Goal: Task Accomplishment & Management: Manage account settings

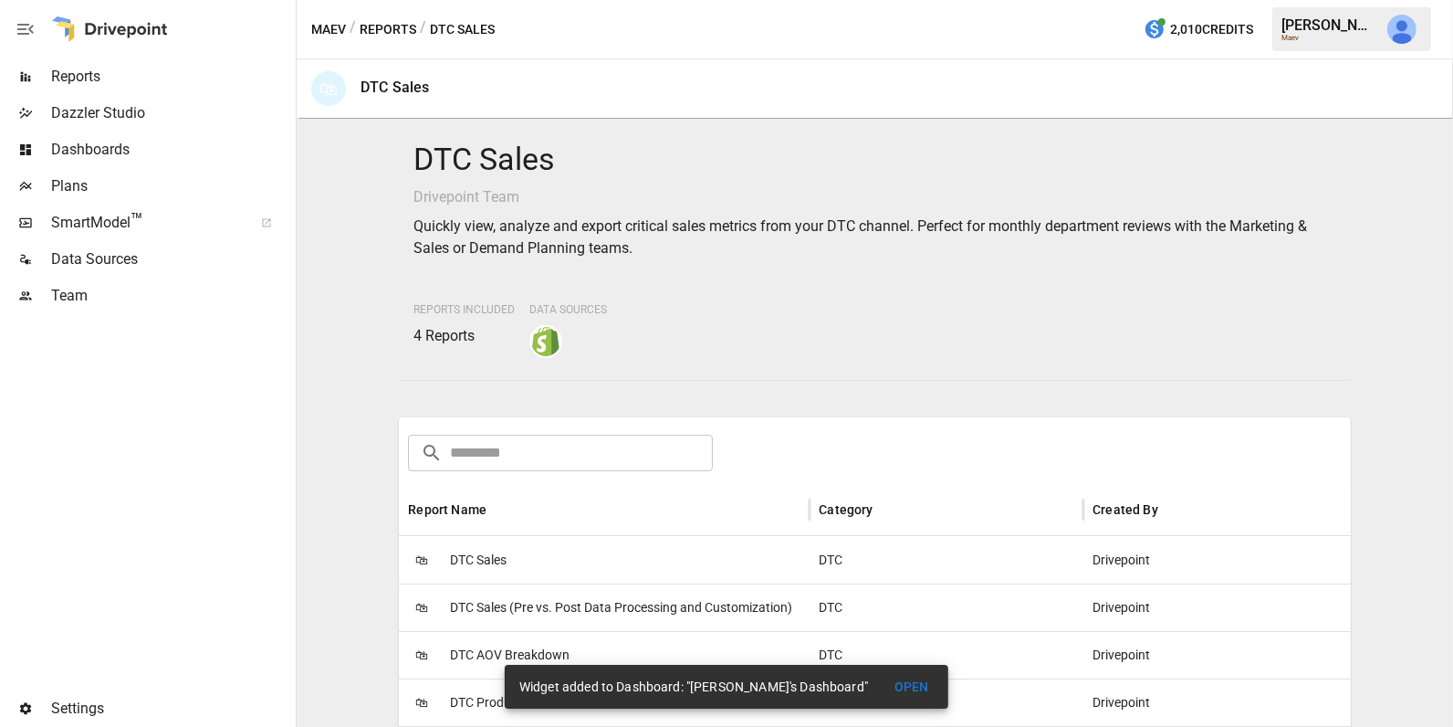
scroll to position [219, 0]
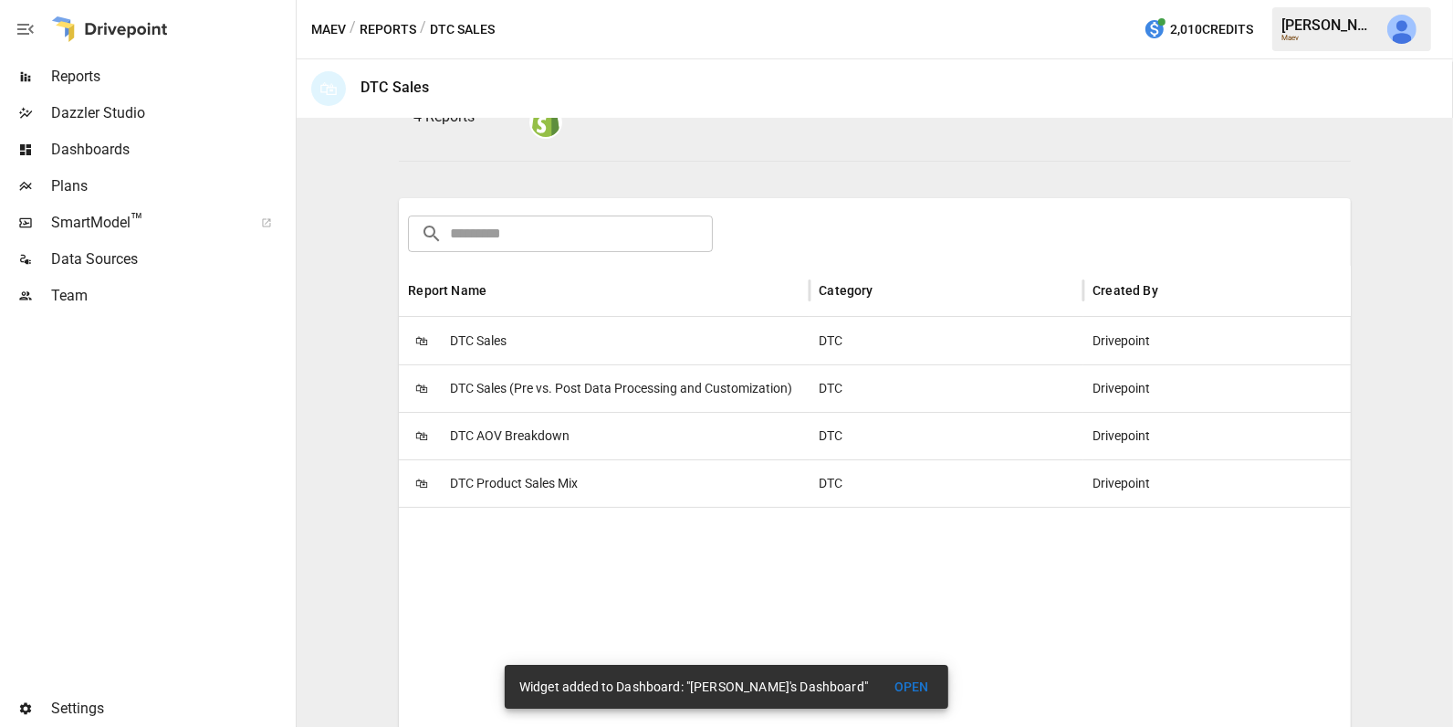
click at [136, 73] on span "Reports" at bounding box center [171, 77] width 241 height 22
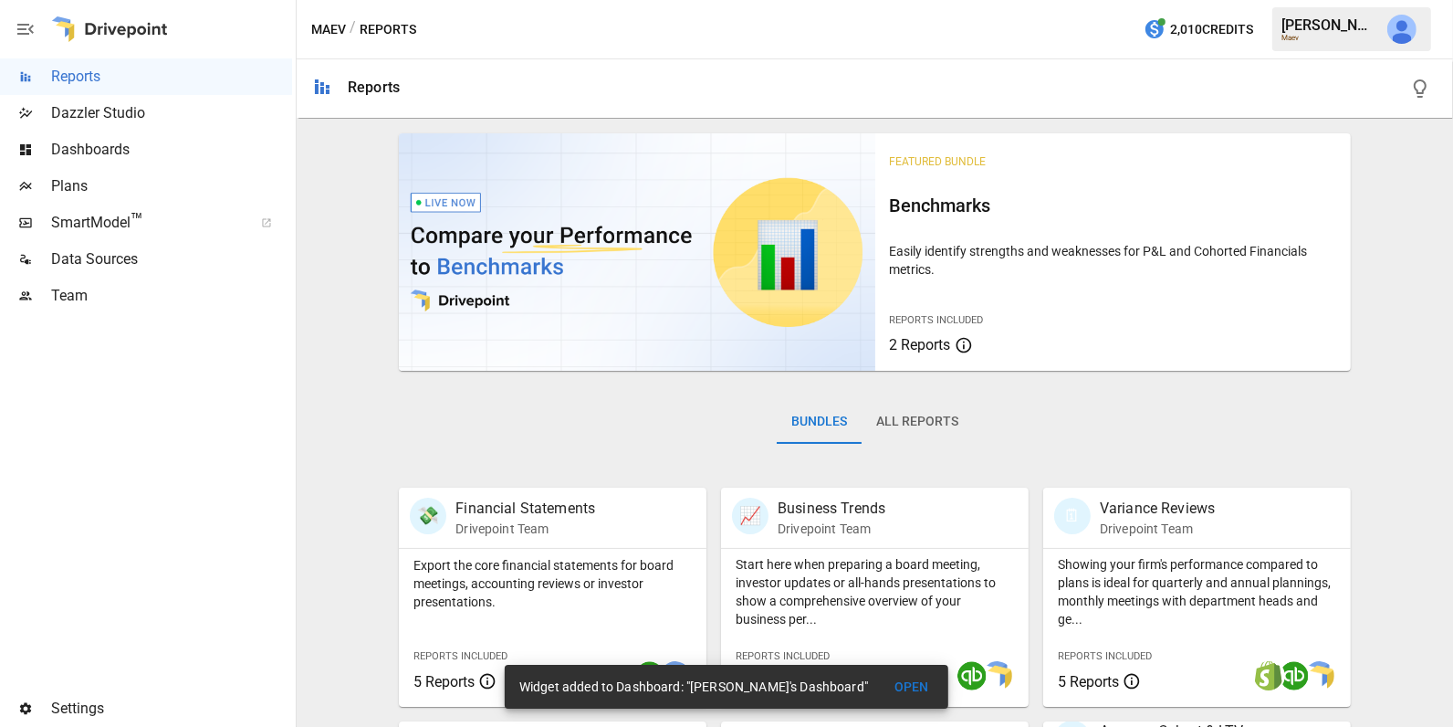
click at [171, 148] on span "Dashboards" at bounding box center [171, 150] width 241 height 22
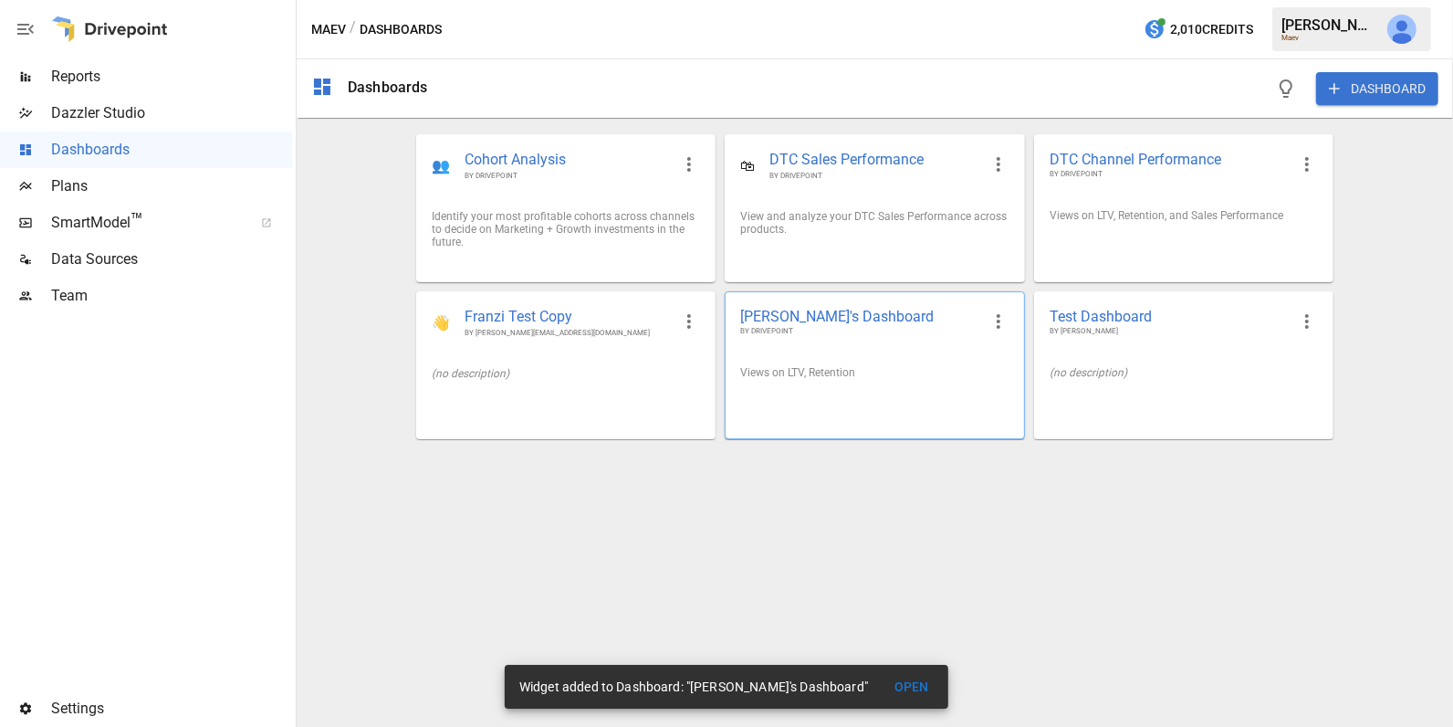
click at [951, 352] on div "Views on LTV, Retention" at bounding box center [875, 372] width 298 height 42
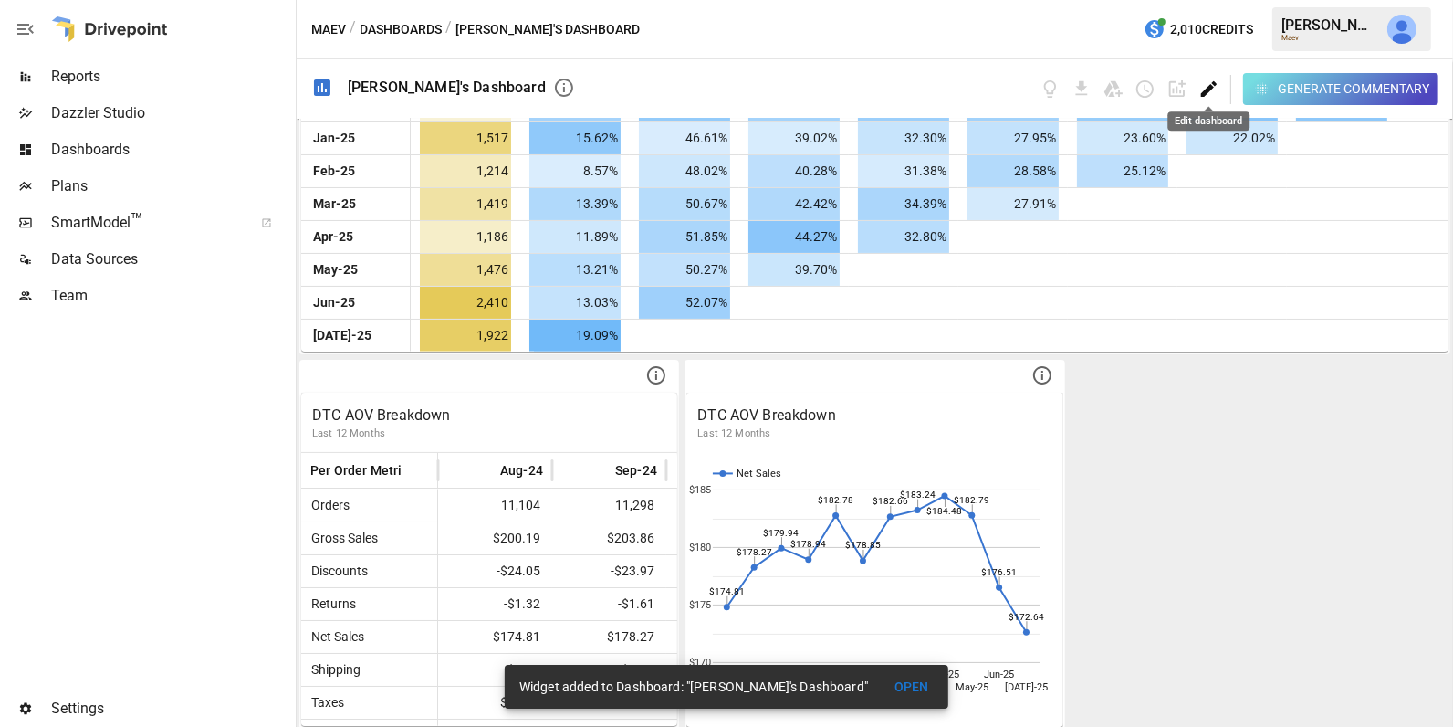
click at [1210, 88] on icon "Edit dashboard" at bounding box center [1209, 89] width 16 height 16
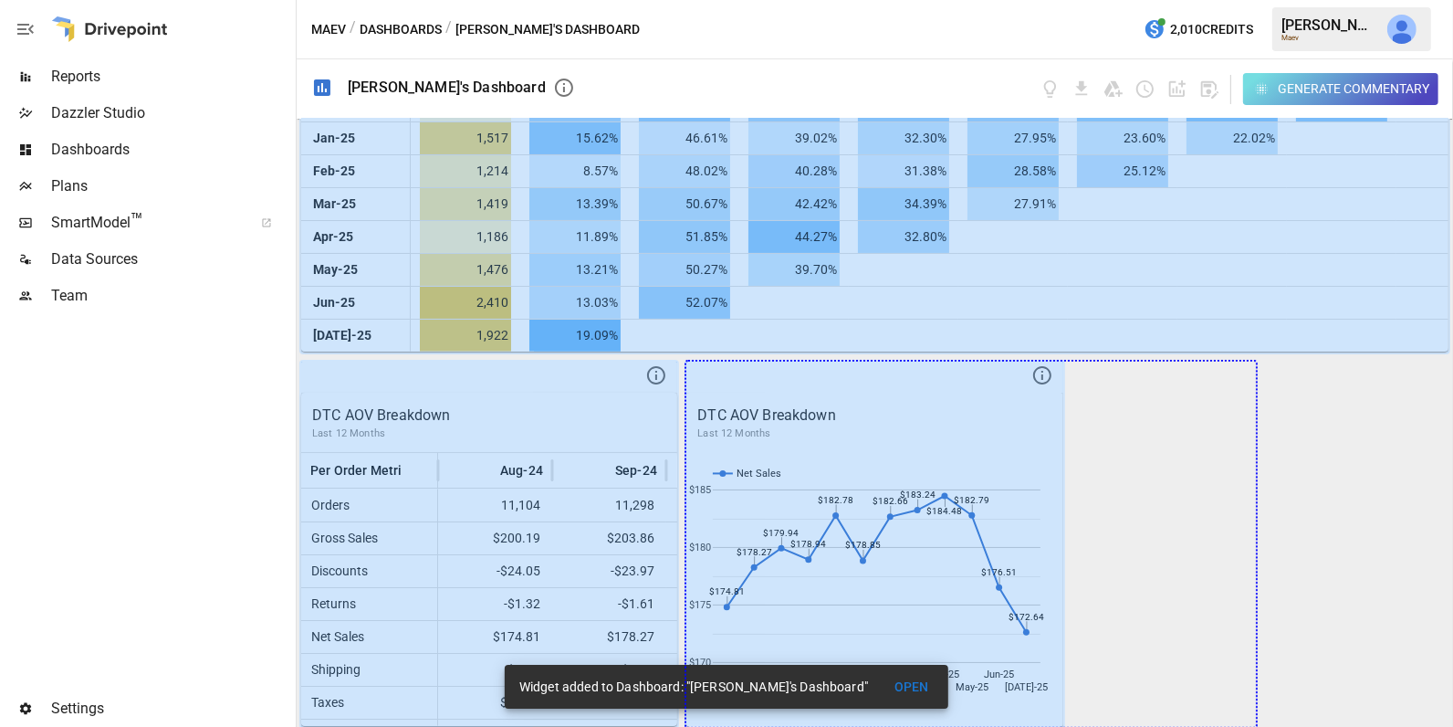
drag, startPoint x: 1043, startPoint y: 695, endPoint x: 1312, endPoint y: 694, distance: 269.3
click at [1312, 694] on div "LTV Net Revenue Cohort Month Cohort Size 0 1 2 3 4 5 6 7 8 9 [DATE]-24 1,499 $2…" at bounding box center [875, 423] width 1157 height 608
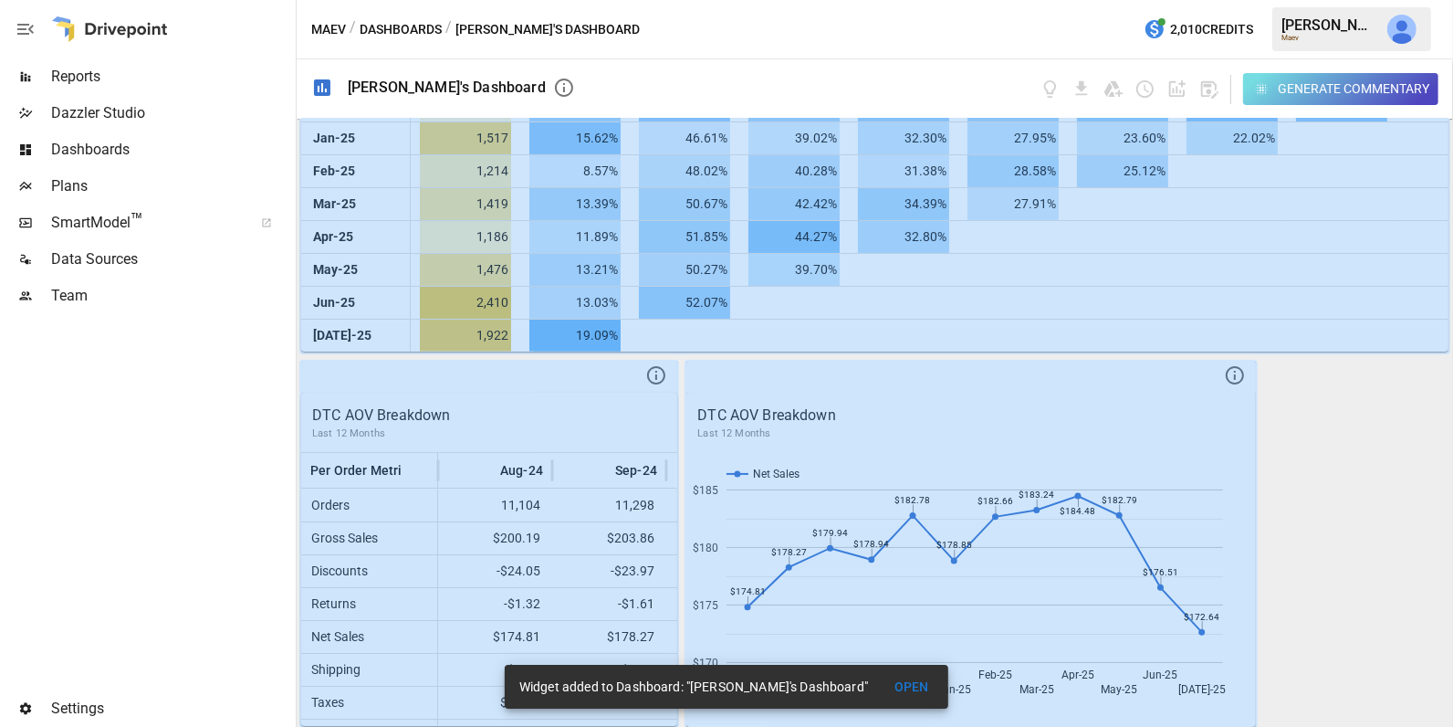
click at [895, 683] on button "OPEN" at bounding box center [912, 687] width 58 height 34
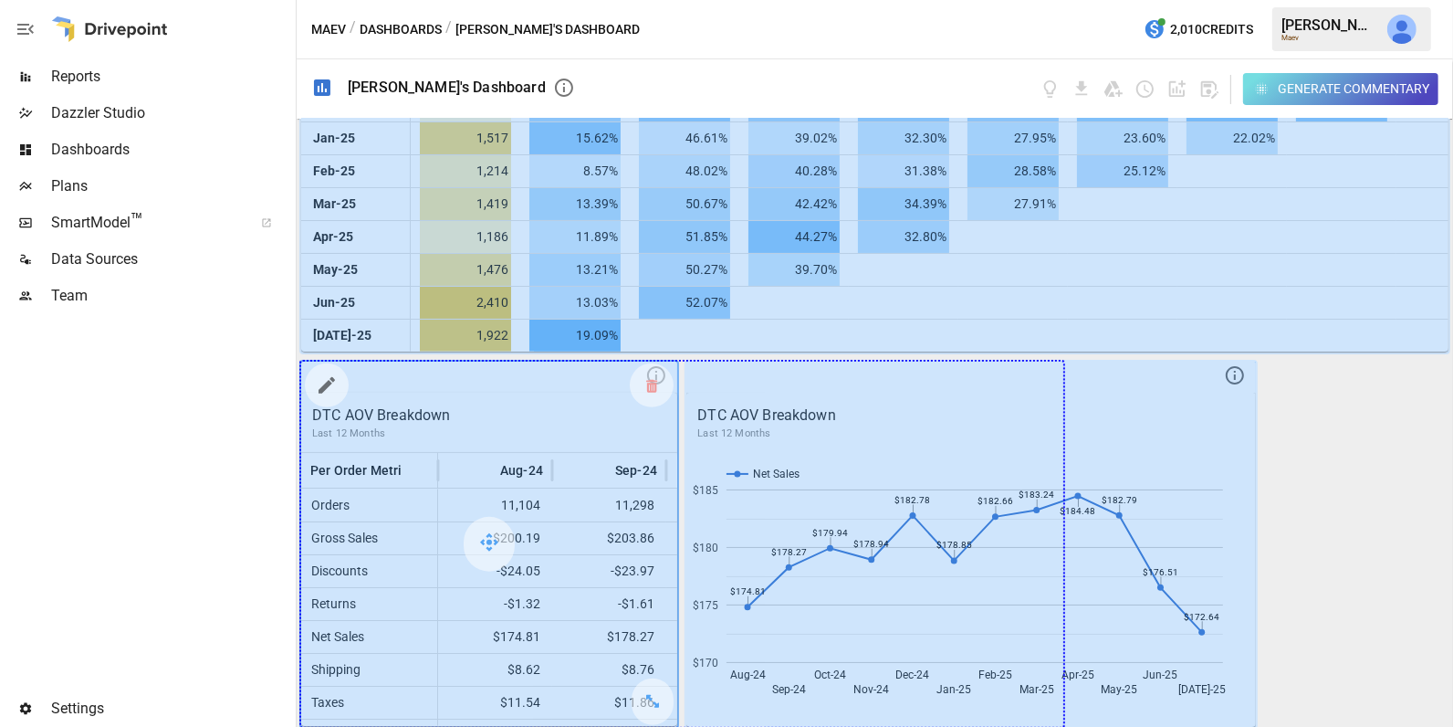
drag, startPoint x: 655, startPoint y: 697, endPoint x: 1015, endPoint y: 697, distance: 360.6
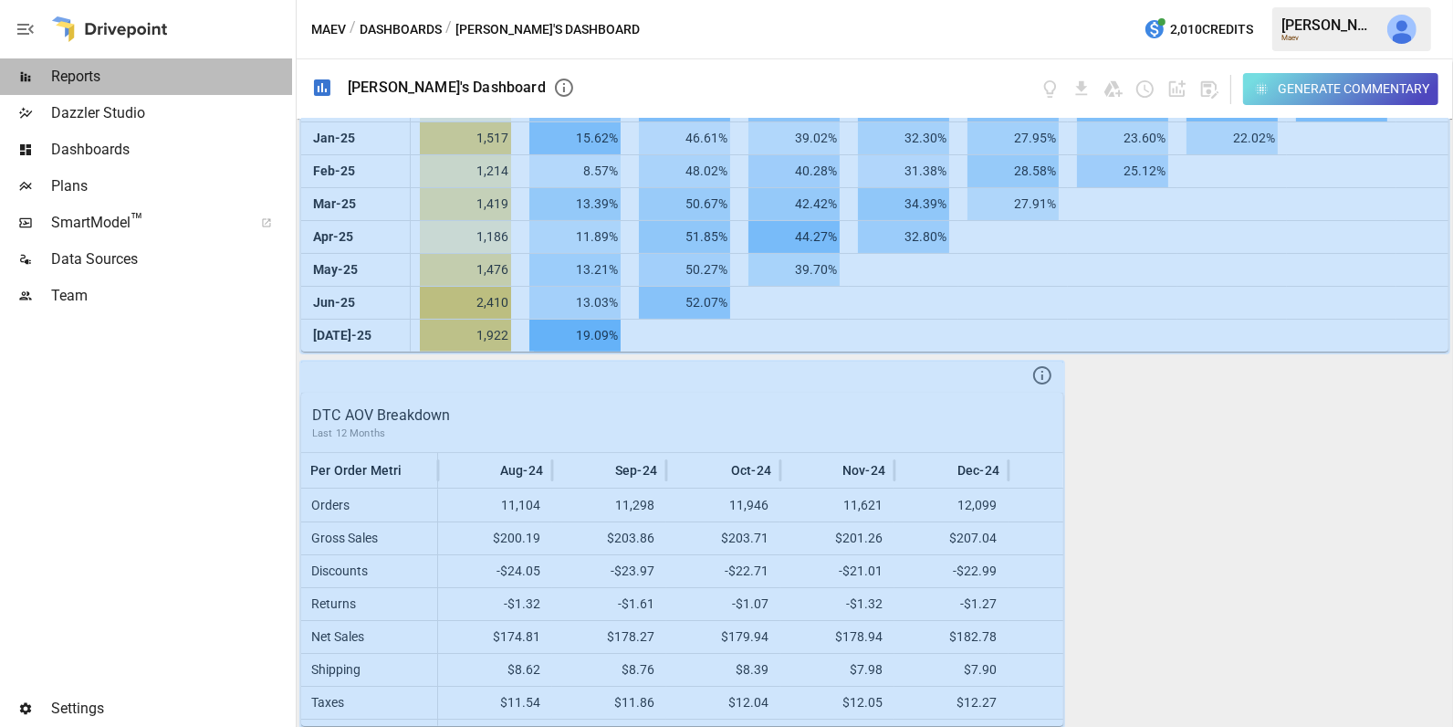
click at [122, 79] on span "Reports" at bounding box center [171, 77] width 241 height 22
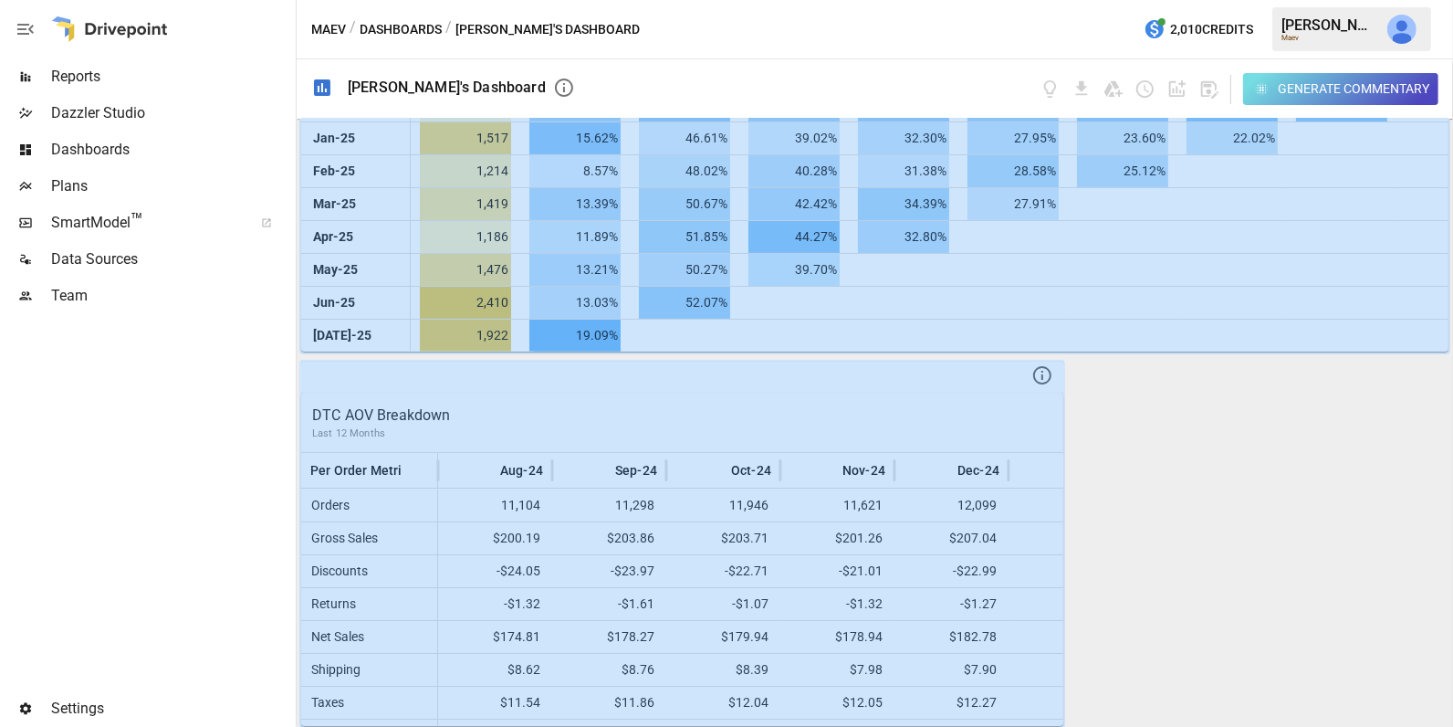
click at [1187, 426] on div "LTV Net Revenue Cohort Month Cohort Size 0 1 2 3 4 5 6 7 8 9 [DATE]-24 1,499 $2…" at bounding box center [875, 423] width 1157 height 608
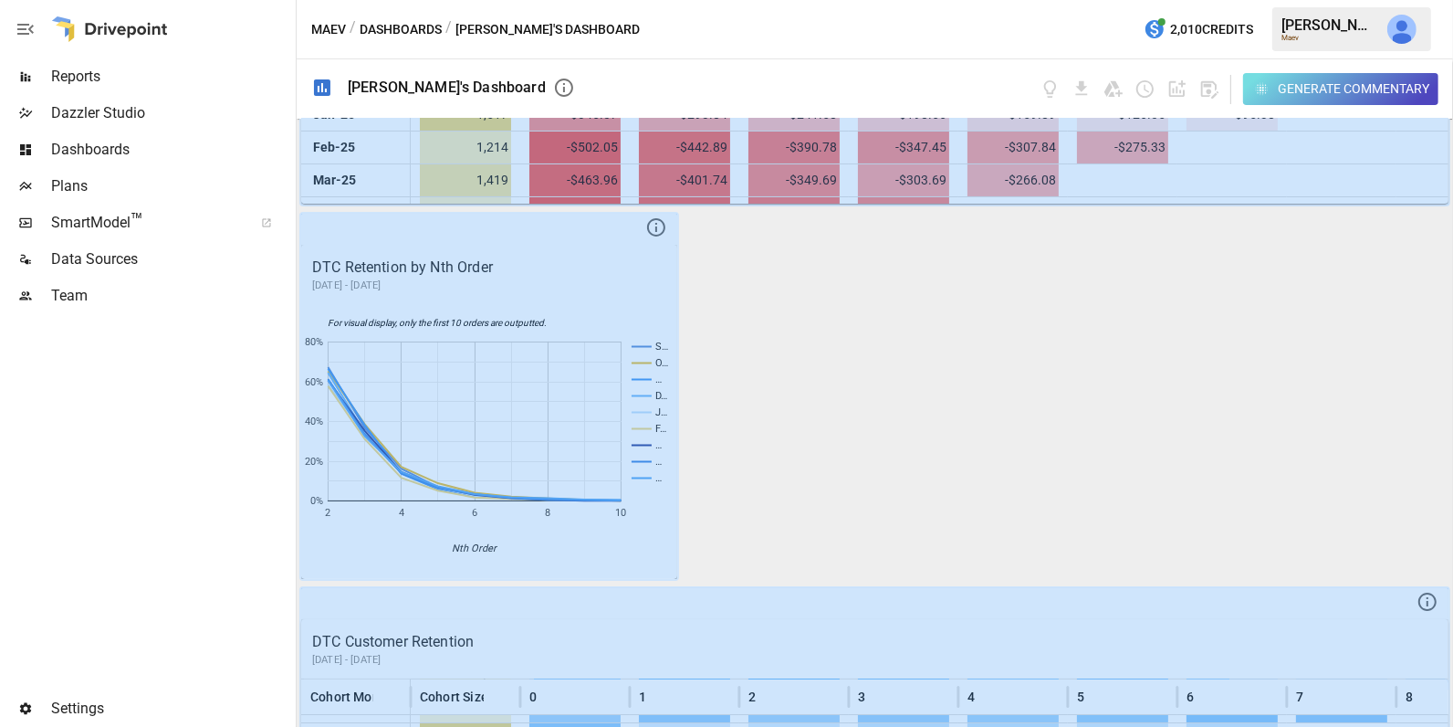
scroll to position [610, 0]
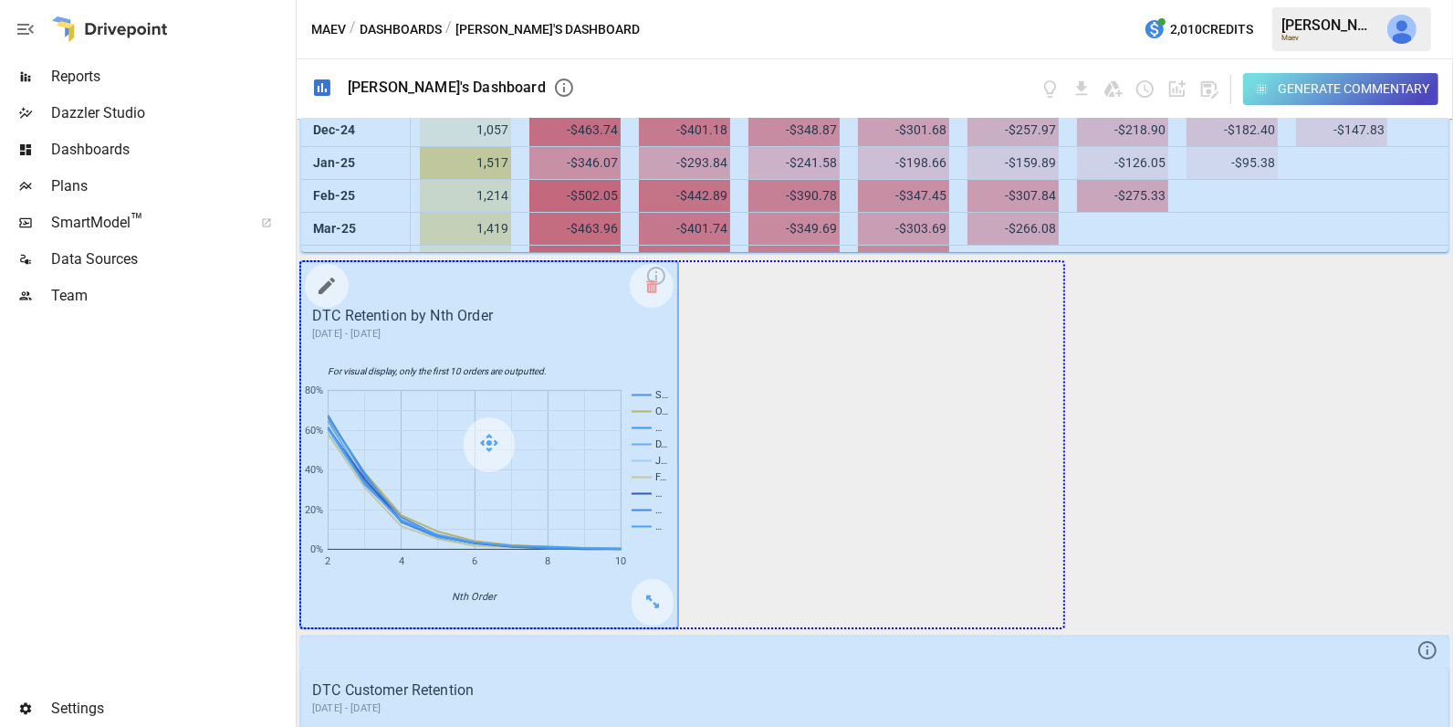
drag, startPoint x: 654, startPoint y: 603, endPoint x: 998, endPoint y: 603, distance: 344.2
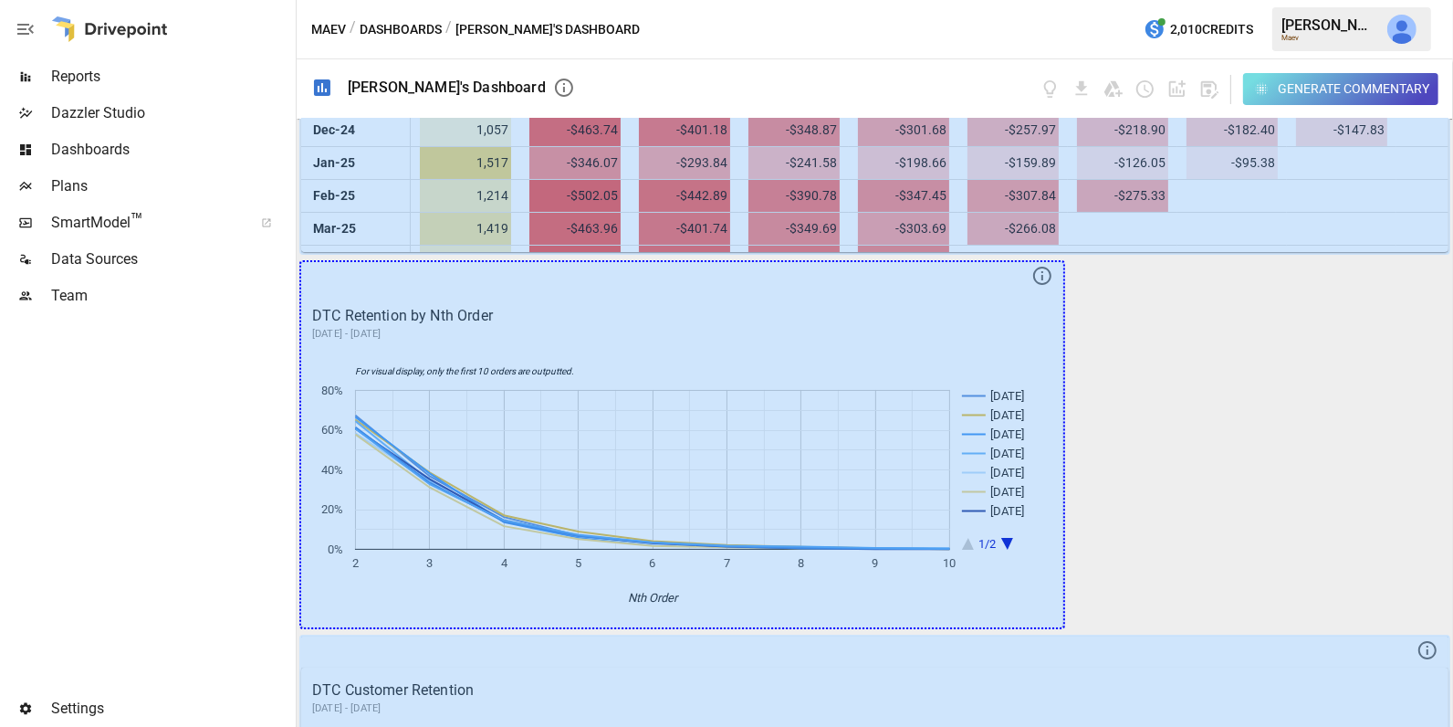
drag, startPoint x: 1043, startPoint y: 595, endPoint x: 1252, endPoint y: 593, distance: 208.1
click at [1252, 593] on div "LTV Net Revenue Cohort Month Cohort Size 0 1 2 3 4 5 6 7 8 9 [DATE]-24 1,499 $2…" at bounding box center [875, 423] width 1157 height 608
drag, startPoint x: 1039, startPoint y: 594, endPoint x: 1218, endPoint y: 590, distance: 179.0
click at [1218, 590] on div "LTV Net Revenue Cohort Month Cohort Size 0 1 2 3 4 5 6 7 8 9 [DATE]-24 1,499 $2…" at bounding box center [875, 423] width 1157 height 608
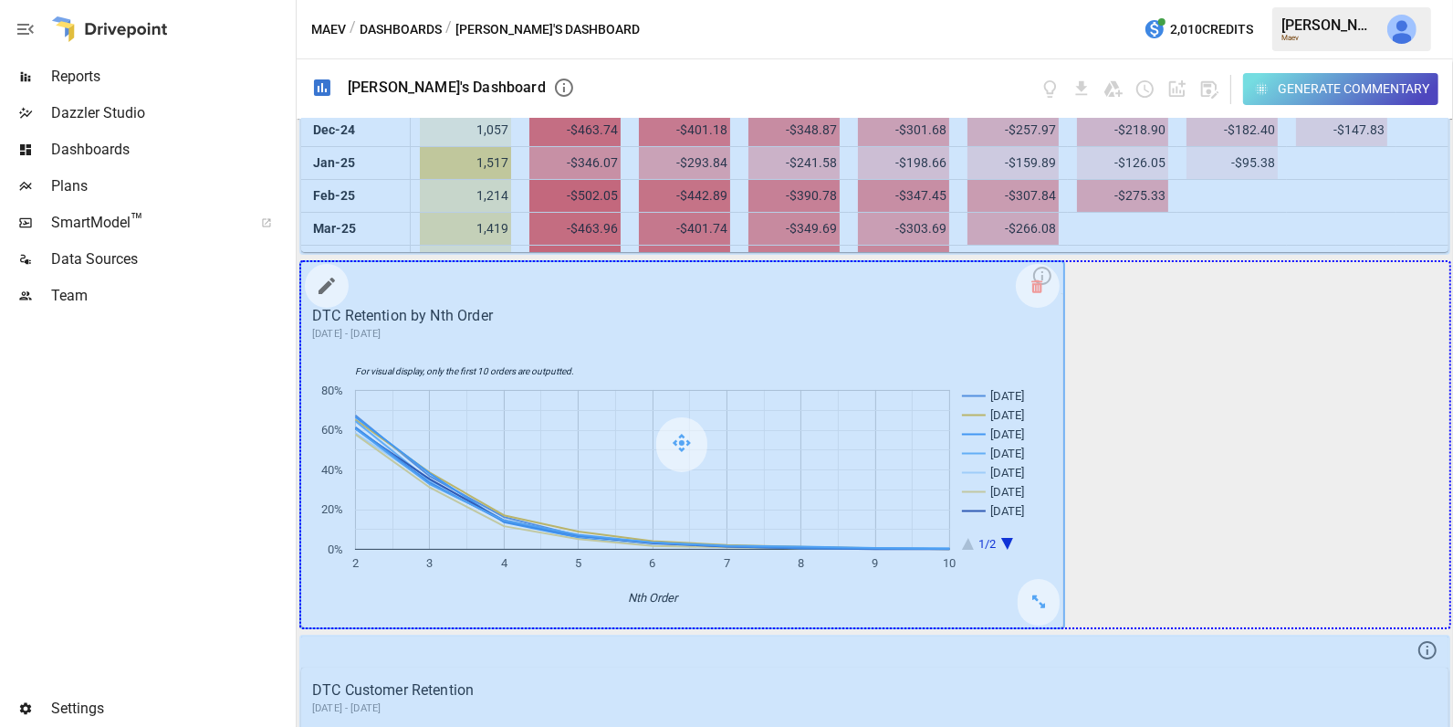
drag, startPoint x: 1036, startPoint y: 597, endPoint x: 1320, endPoint y: 591, distance: 284.0
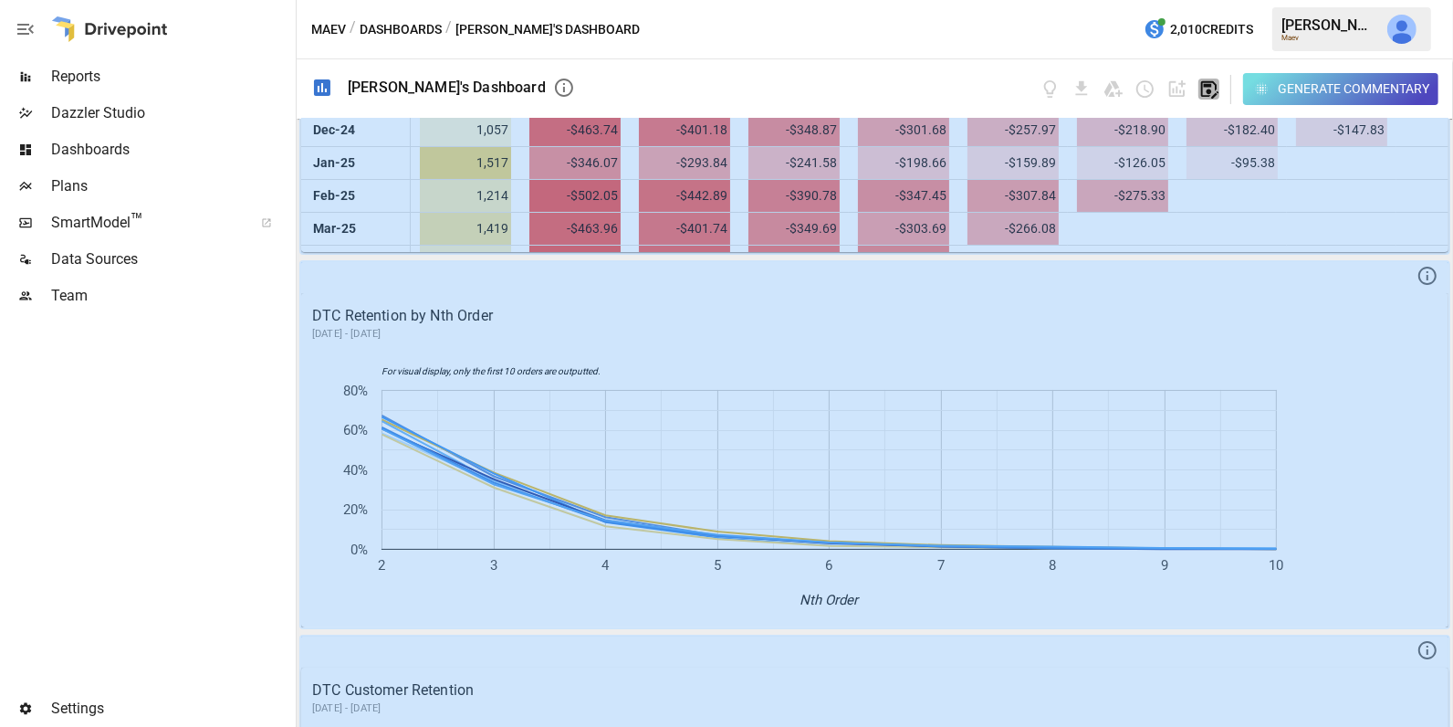
click at [1212, 86] on icon "button" at bounding box center [1209, 89] width 21 height 21
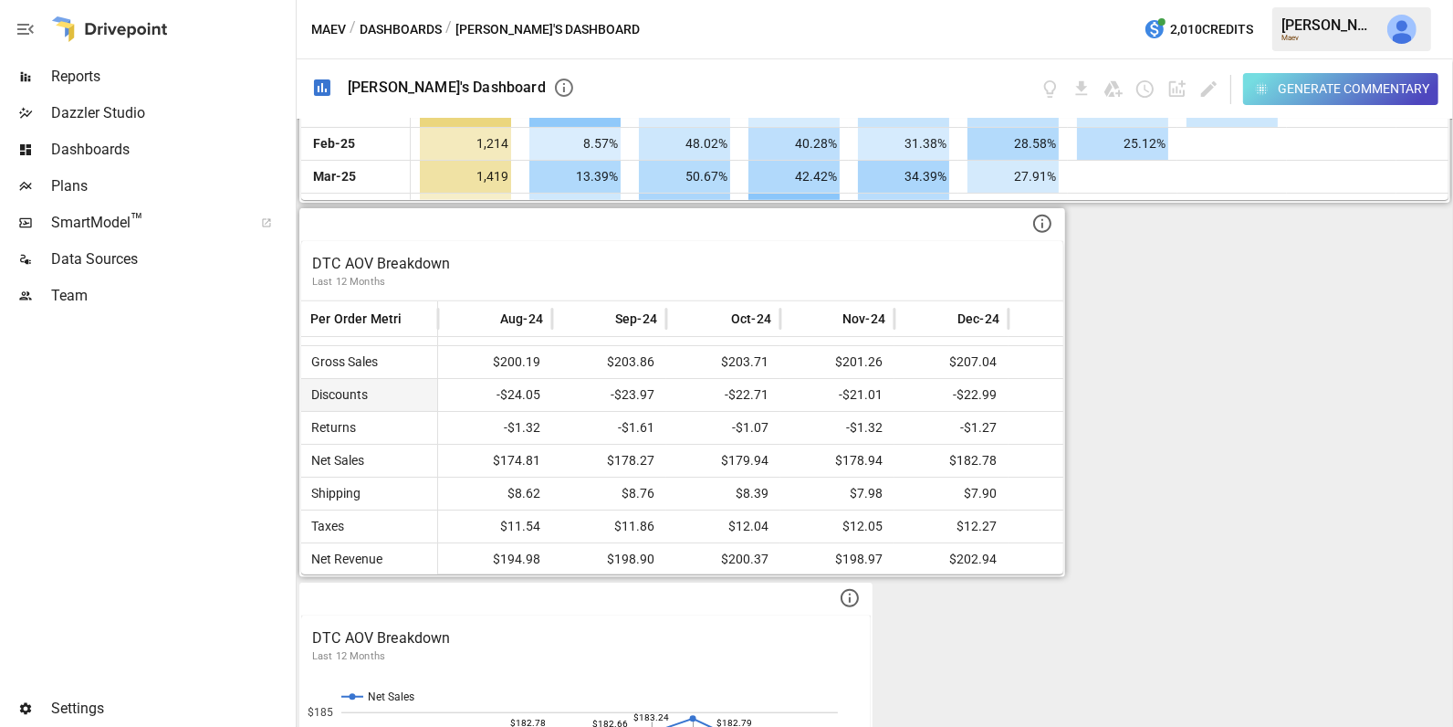
scroll to position [0, 0]
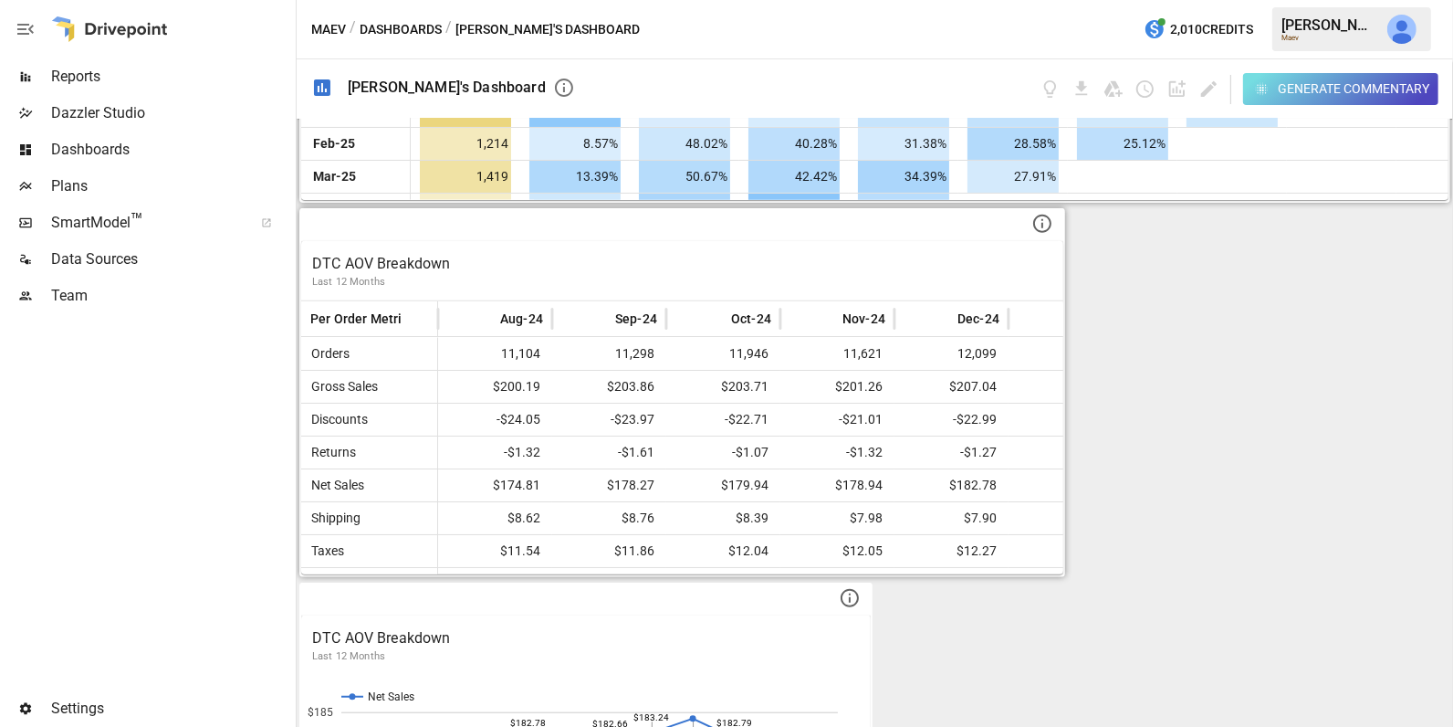
click at [573, 275] on p "Last 12 Months" at bounding box center [682, 282] width 740 height 15
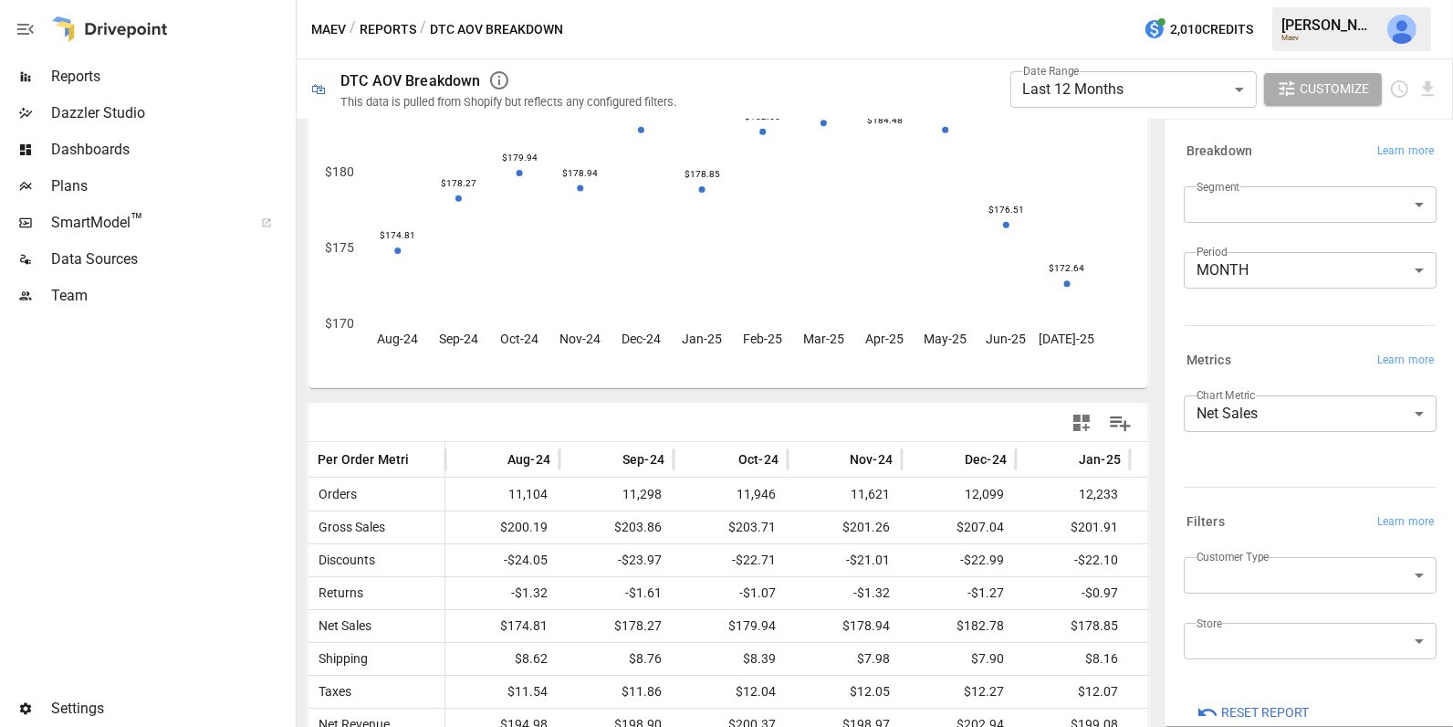
scroll to position [160, 0]
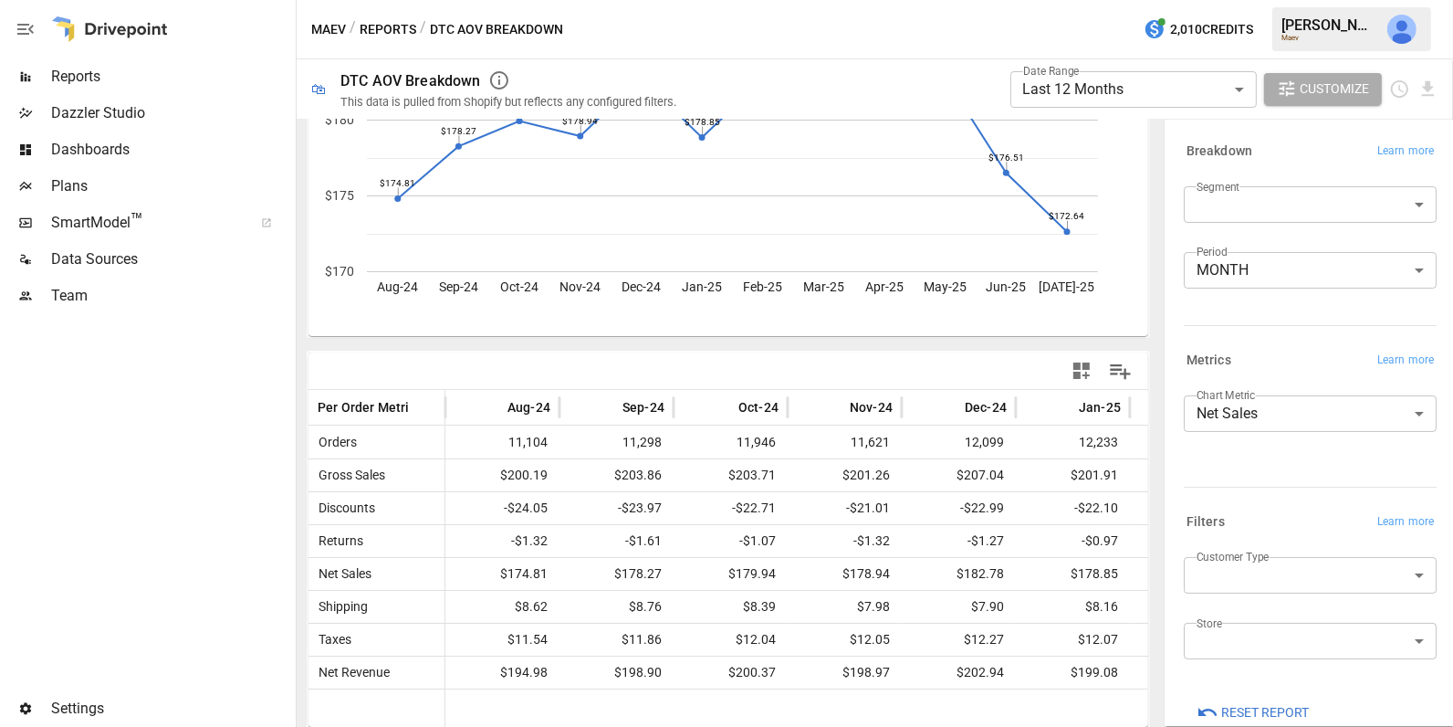
click at [89, 85] on span "Reports" at bounding box center [171, 77] width 241 height 22
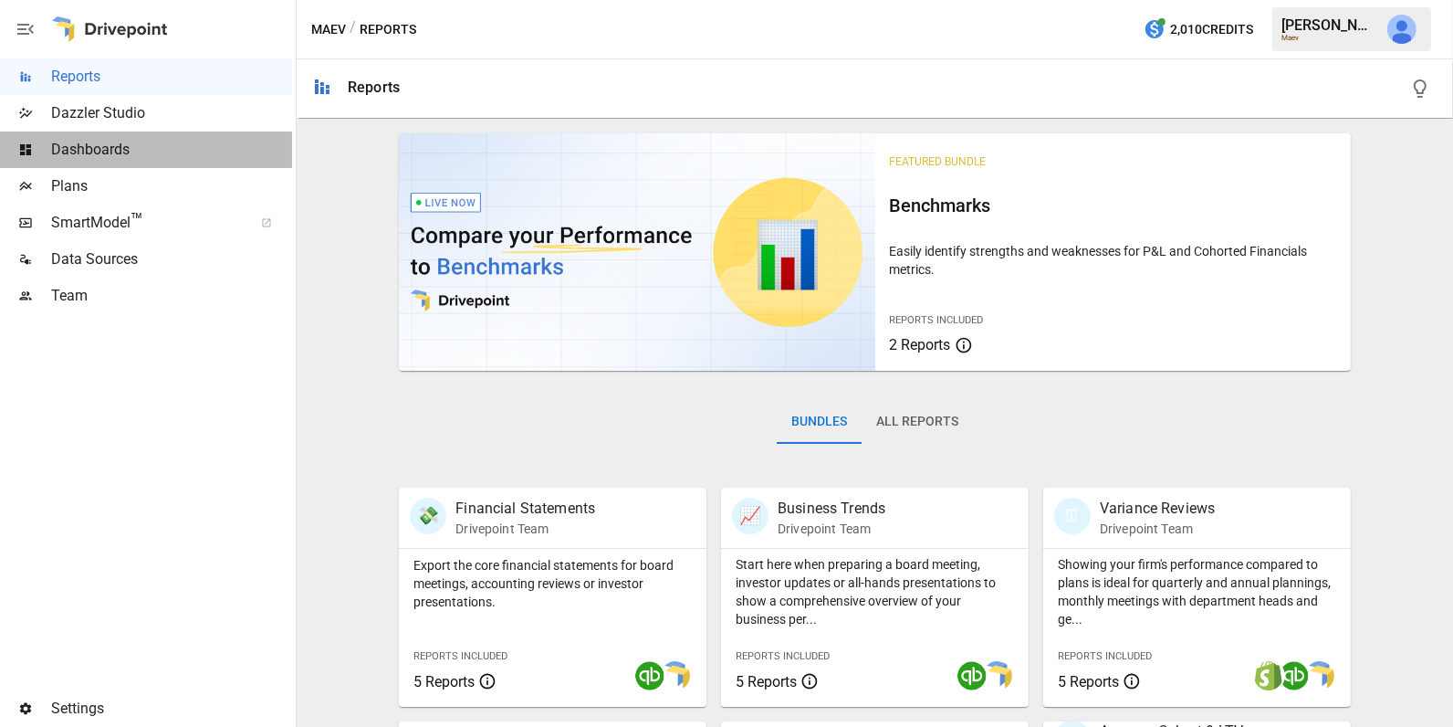
click at [138, 150] on span "Dashboards" at bounding box center [171, 150] width 241 height 22
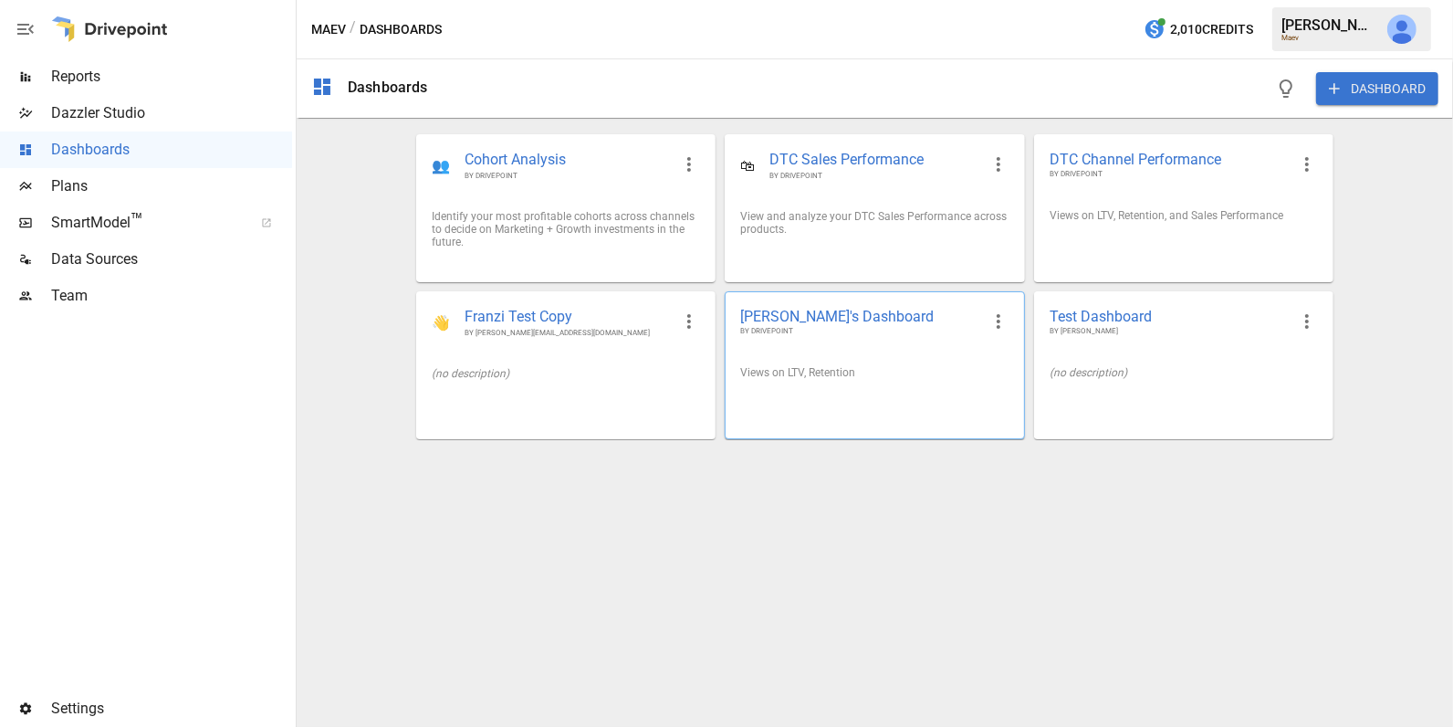
click at [924, 395] on div at bounding box center [875, 400] width 298 height 15
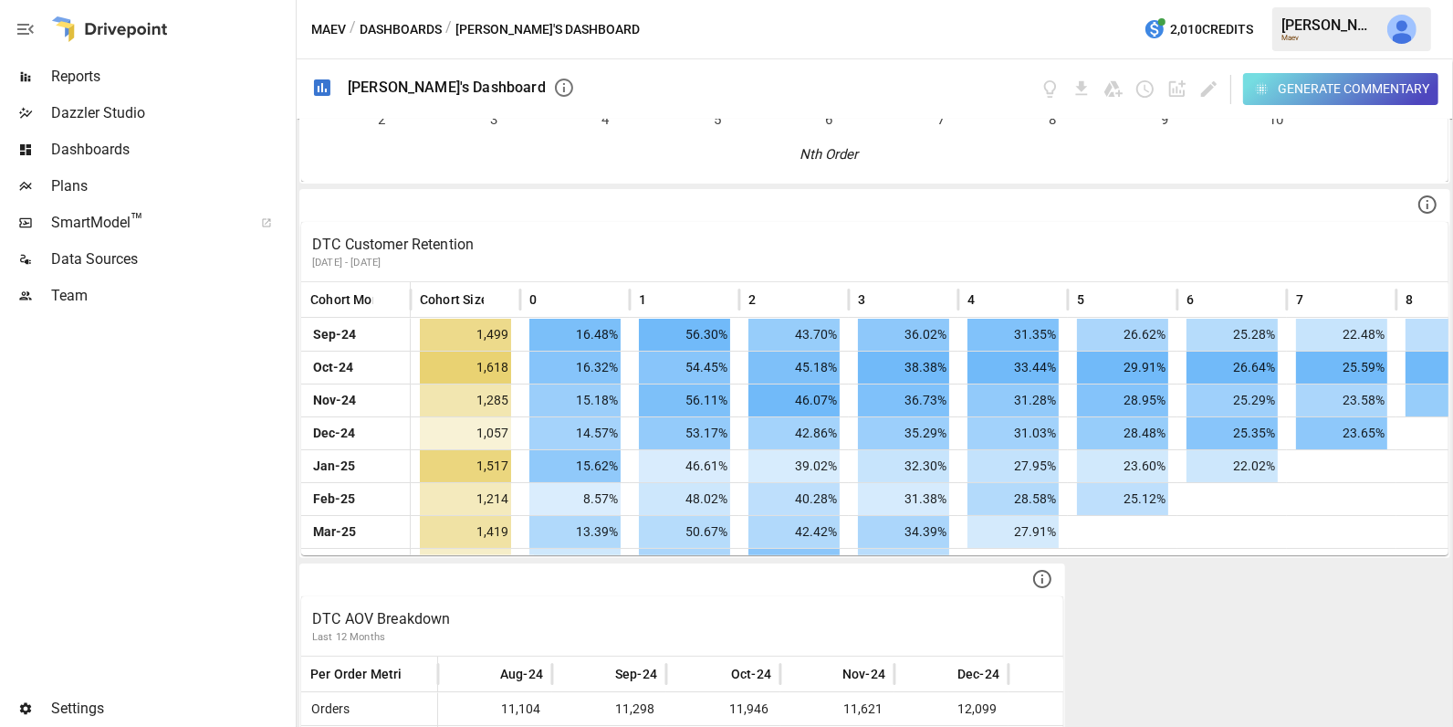
scroll to position [1357, 0]
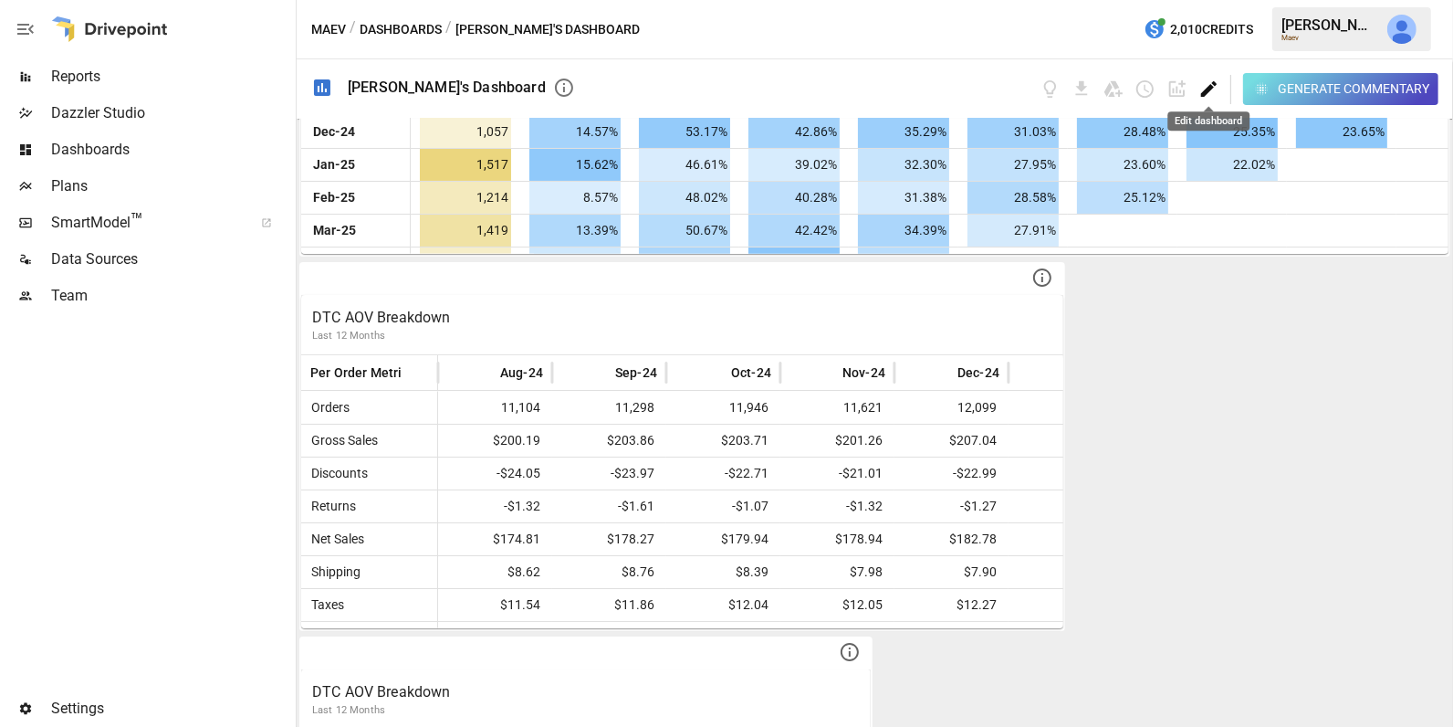
click at [1202, 88] on icon "Edit dashboard" at bounding box center [1209, 89] width 21 height 21
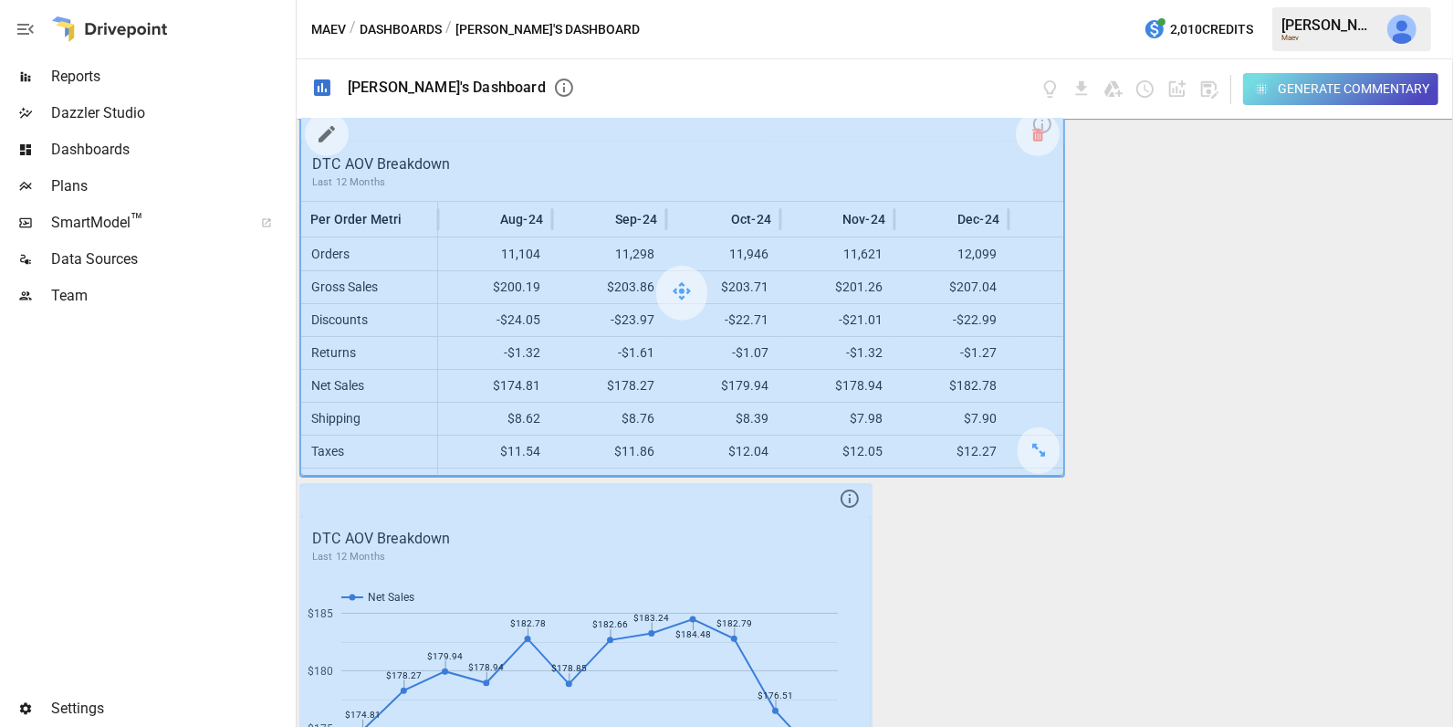
scroll to position [1632, 0]
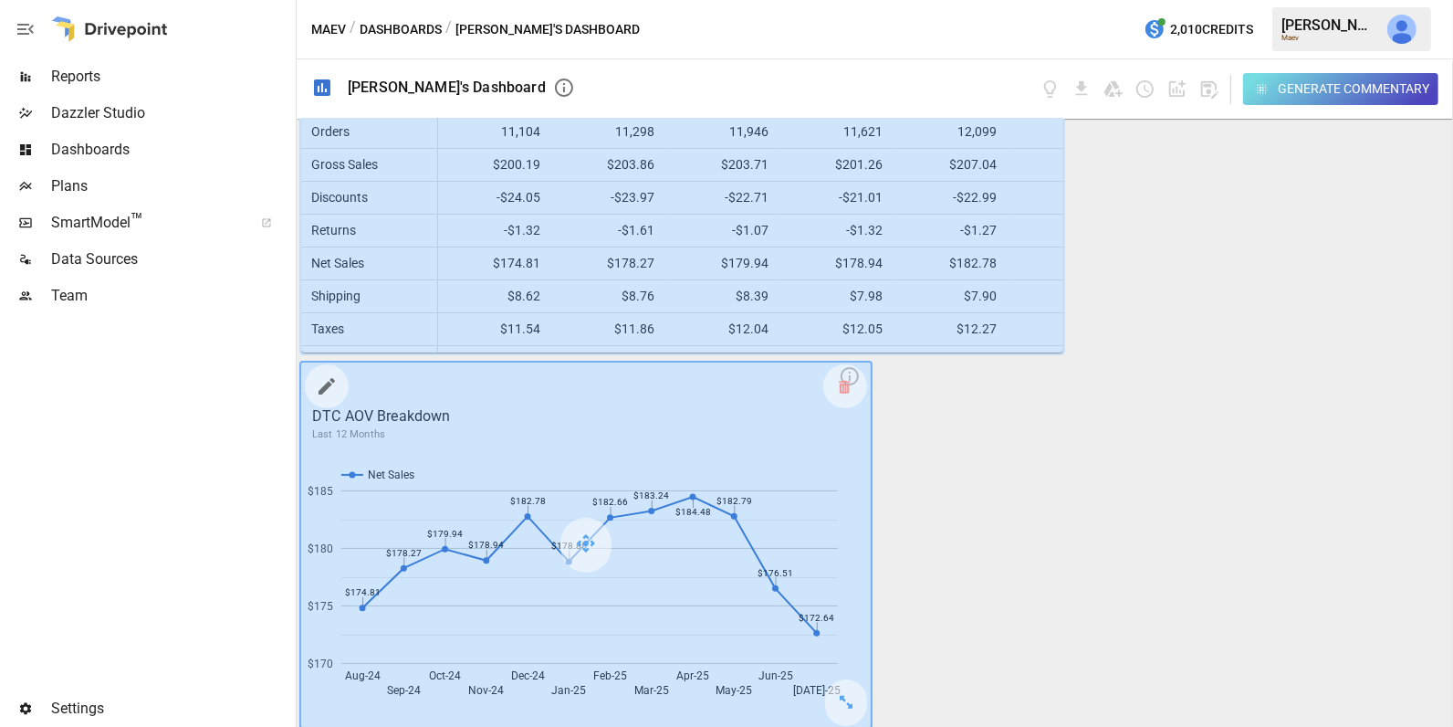
click at [318, 382] on icon "button" at bounding box center [327, 386] width 22 height 22
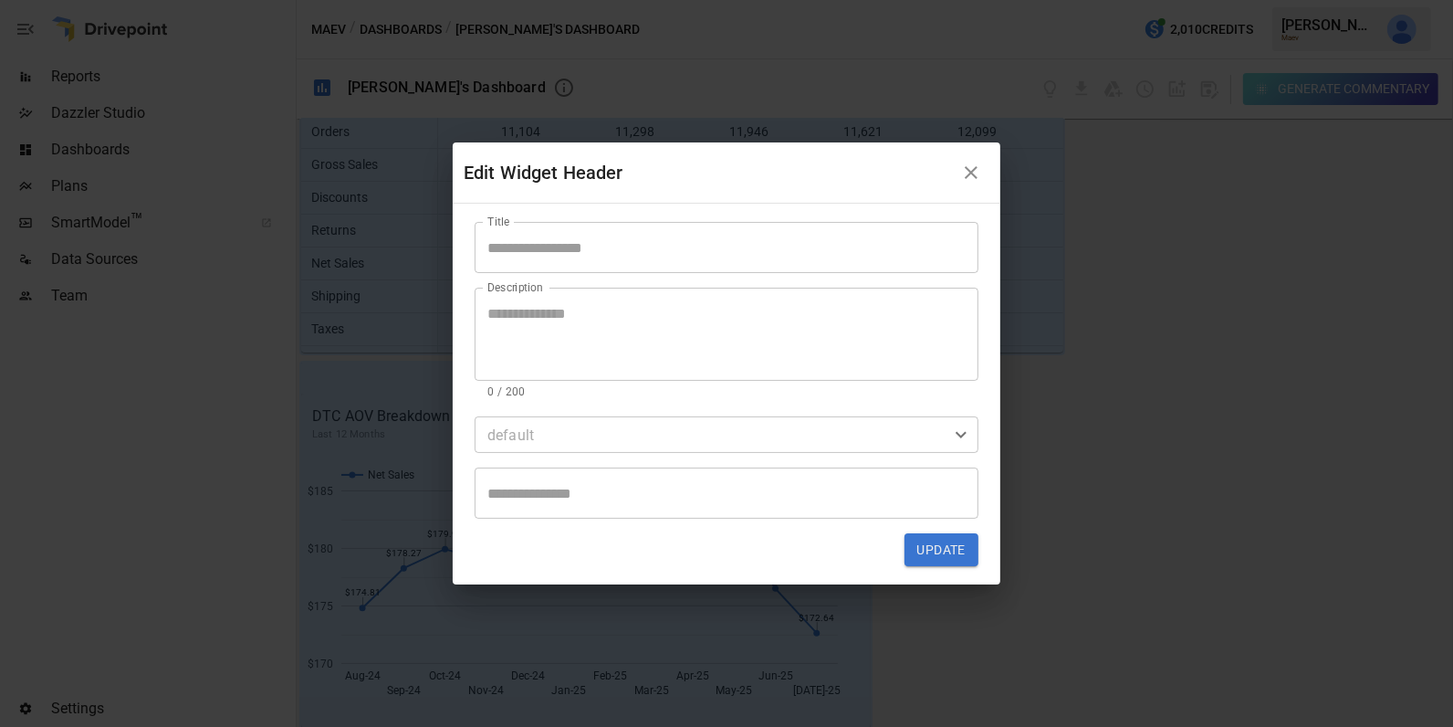
click at [560, 249] on input "Title" at bounding box center [727, 247] width 504 height 51
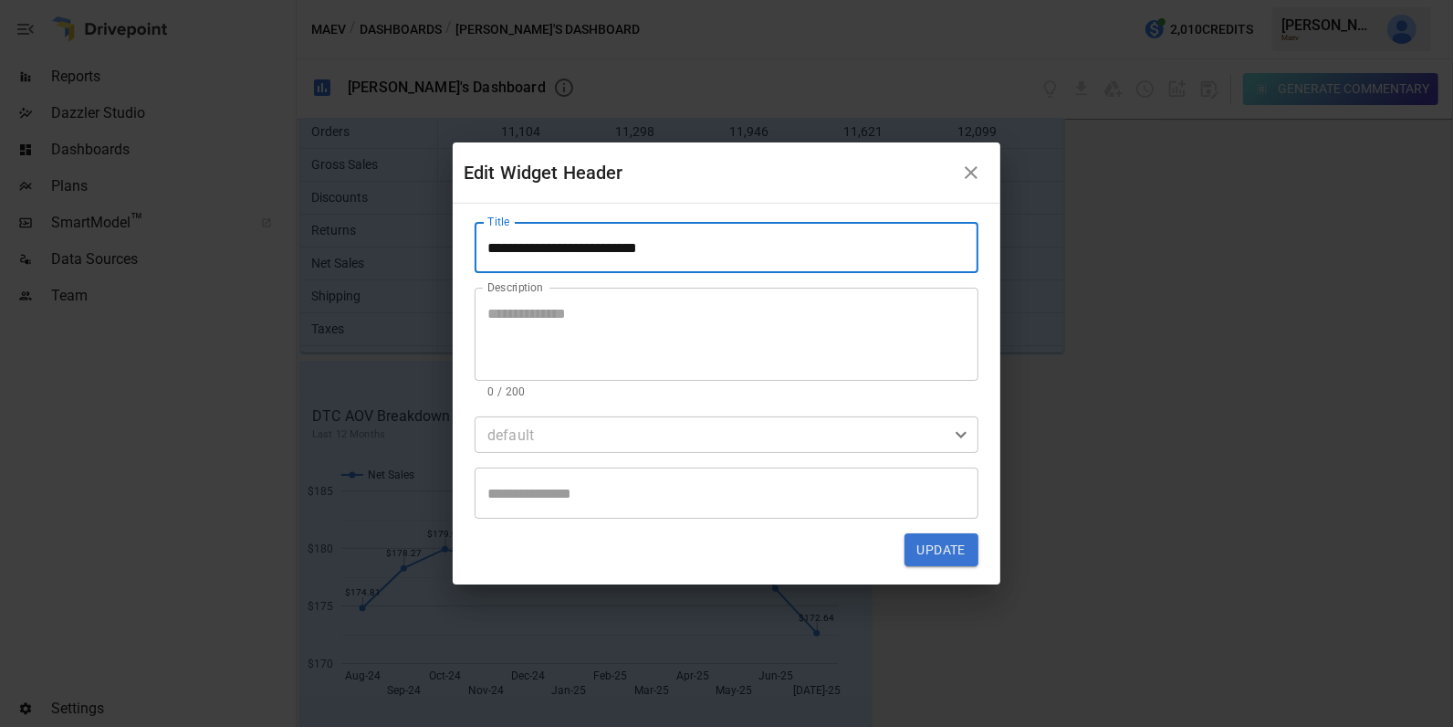
type input "**********"
click at [956, 548] on button "Update" at bounding box center [942, 549] width 74 height 33
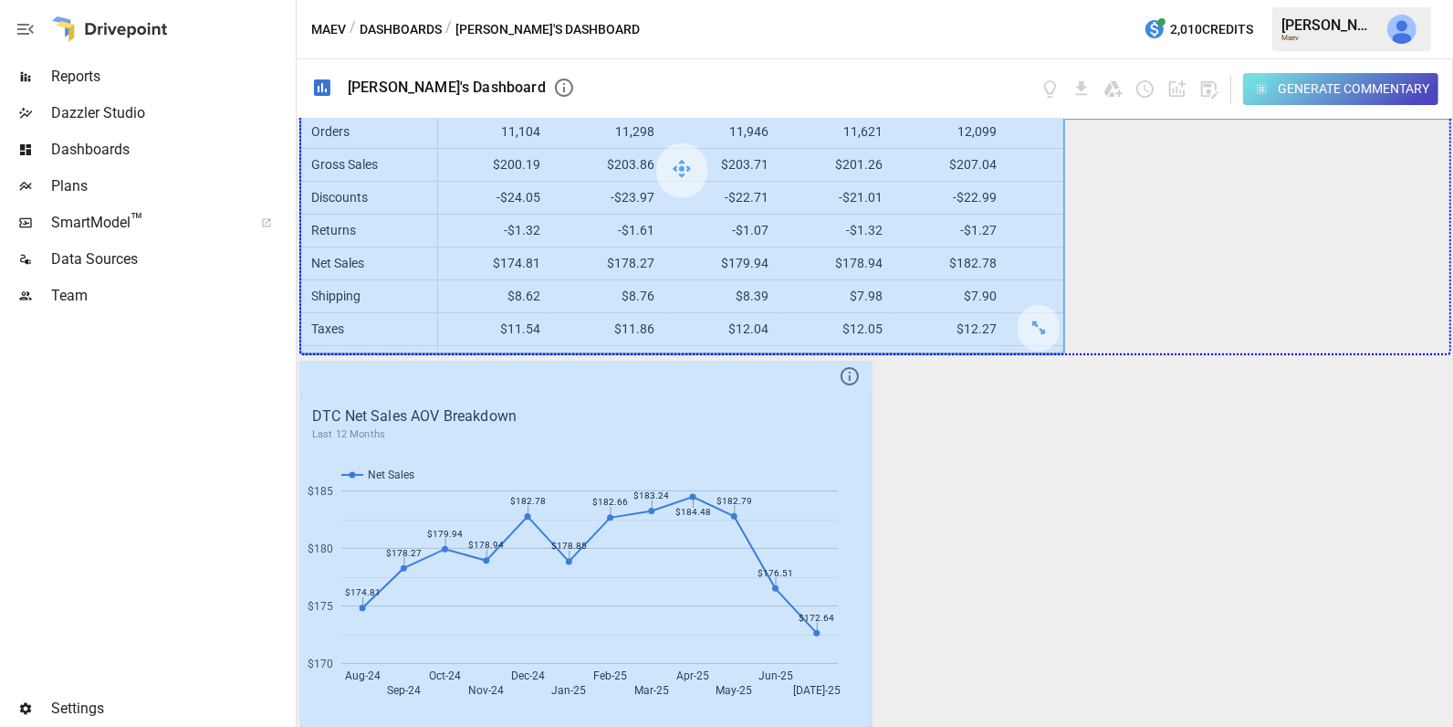
drag, startPoint x: 1041, startPoint y: 322, endPoint x: 1299, endPoint y: 317, distance: 258.4
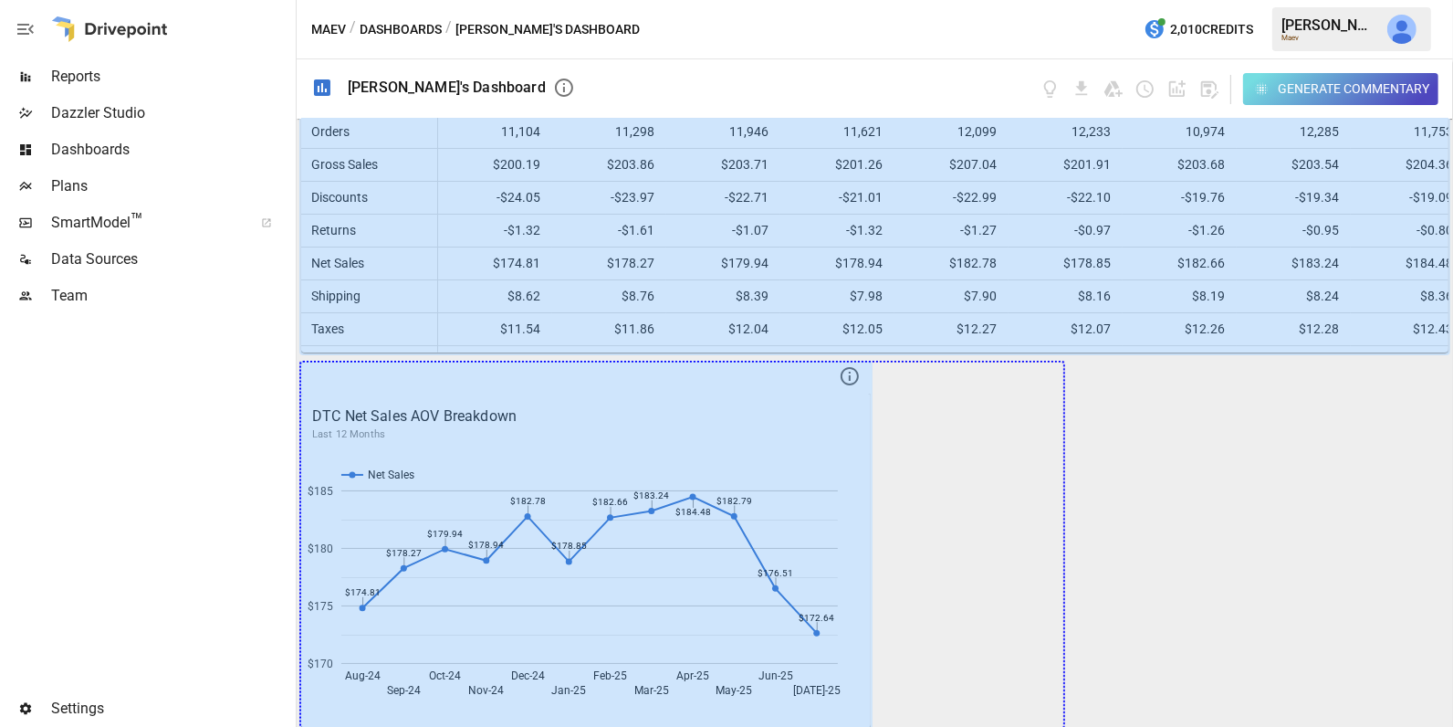
drag, startPoint x: 852, startPoint y: 690, endPoint x: 1126, endPoint y: 685, distance: 273.9
click at [1126, 685] on div "LTV Net Revenue Cohort Month Cohort Size 0 1 2 3 4 5 6 7 8 9 [DATE]-24 1,499 $2…" at bounding box center [875, 423] width 1157 height 608
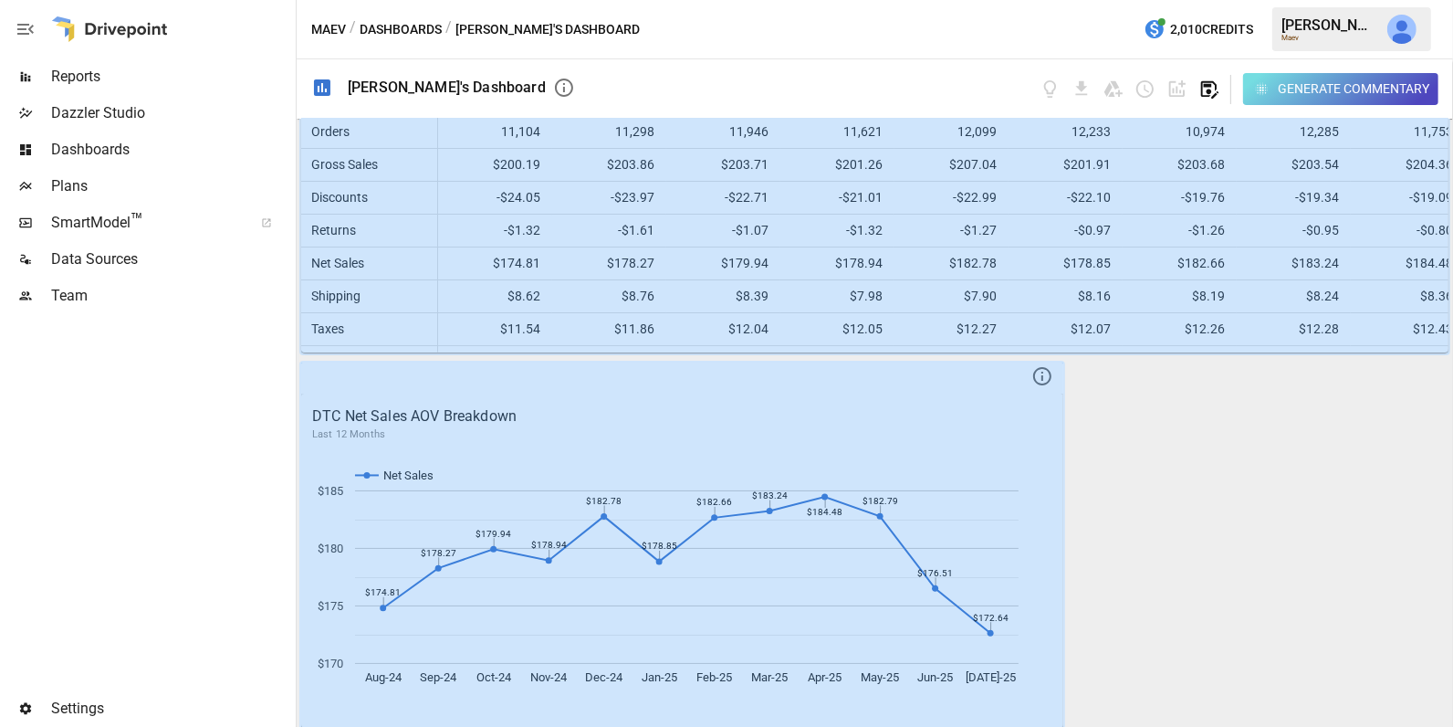
click at [1204, 88] on icon "button" at bounding box center [1209, 89] width 21 height 21
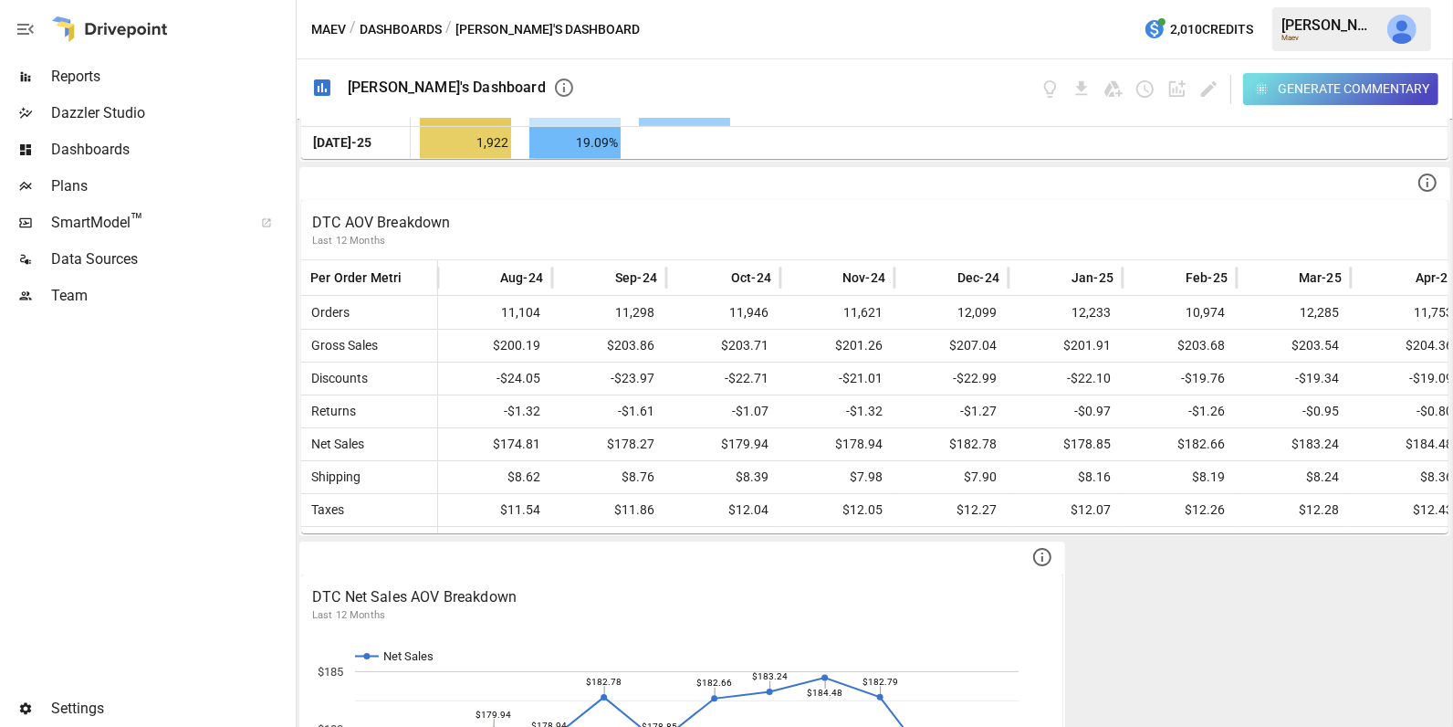
scroll to position [1449, 0]
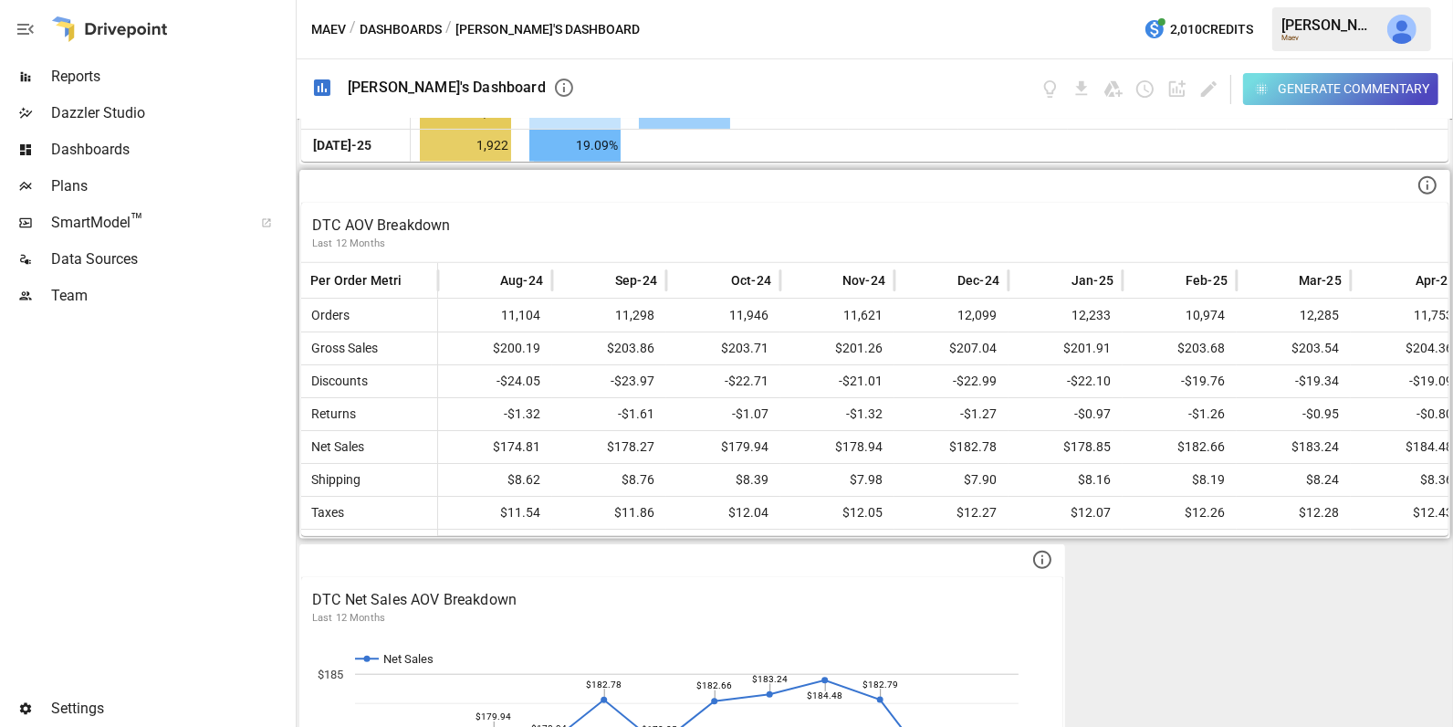
click at [423, 223] on p "DTC AOV Breakdown" at bounding box center [875, 226] width 1126 height 22
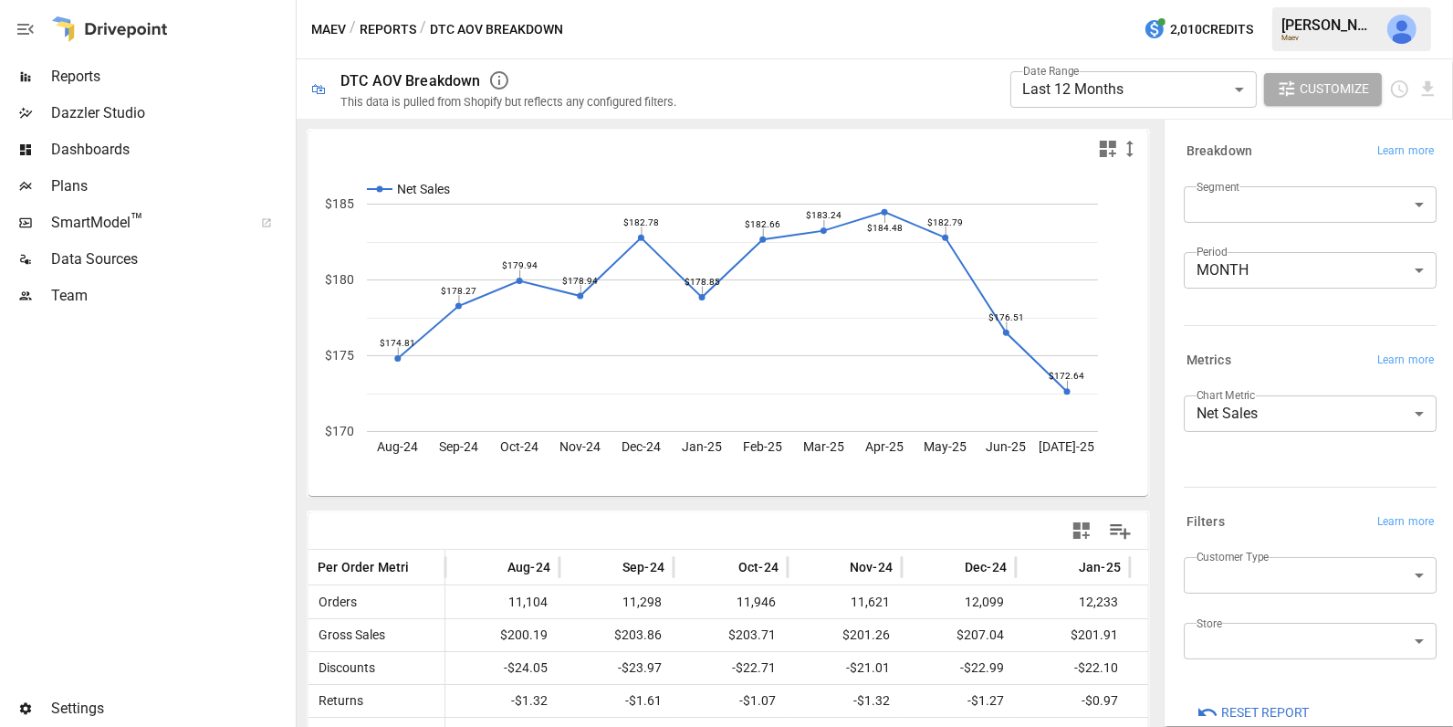
click at [470, 299] on rect "A chart." at bounding box center [732, 318] width 731 height 228
click at [131, 76] on span "Reports" at bounding box center [171, 77] width 241 height 22
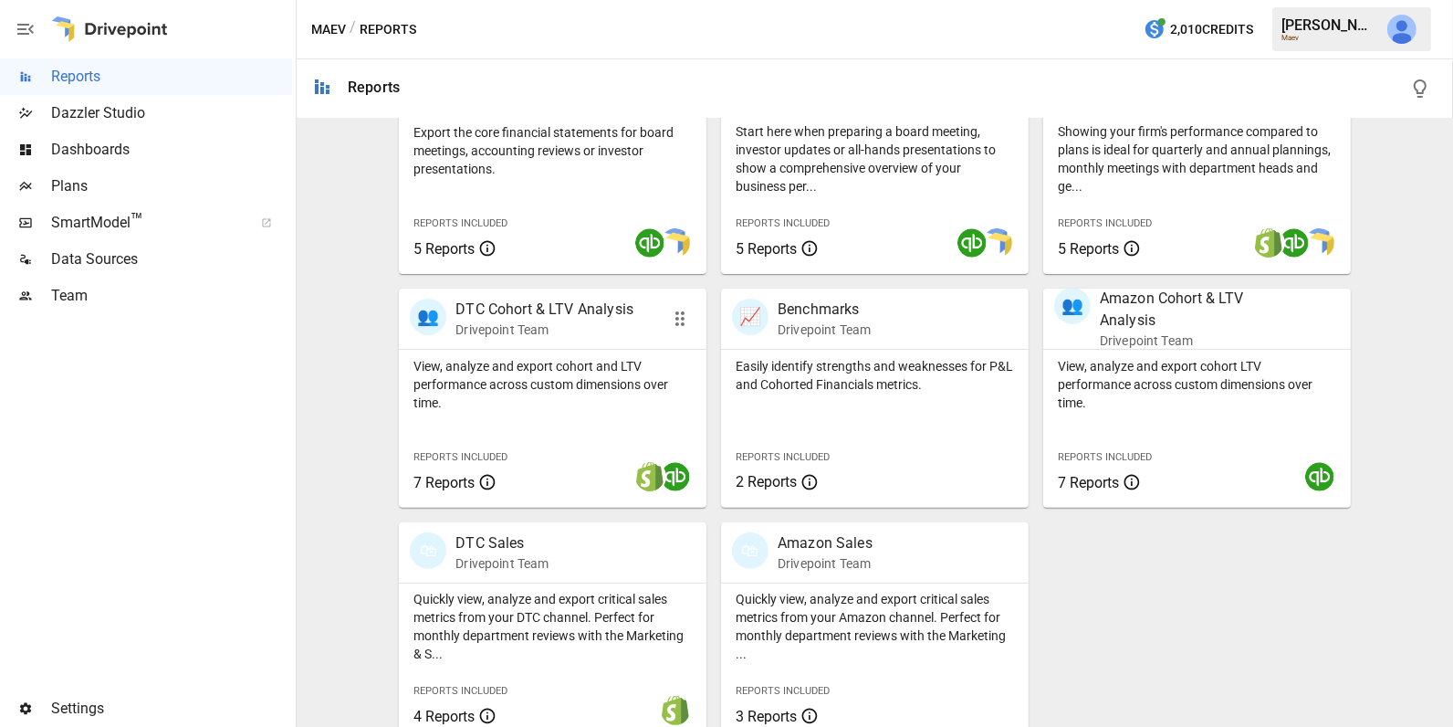
scroll to position [434, 0]
click at [170, 146] on span "Dashboards" at bounding box center [171, 150] width 241 height 22
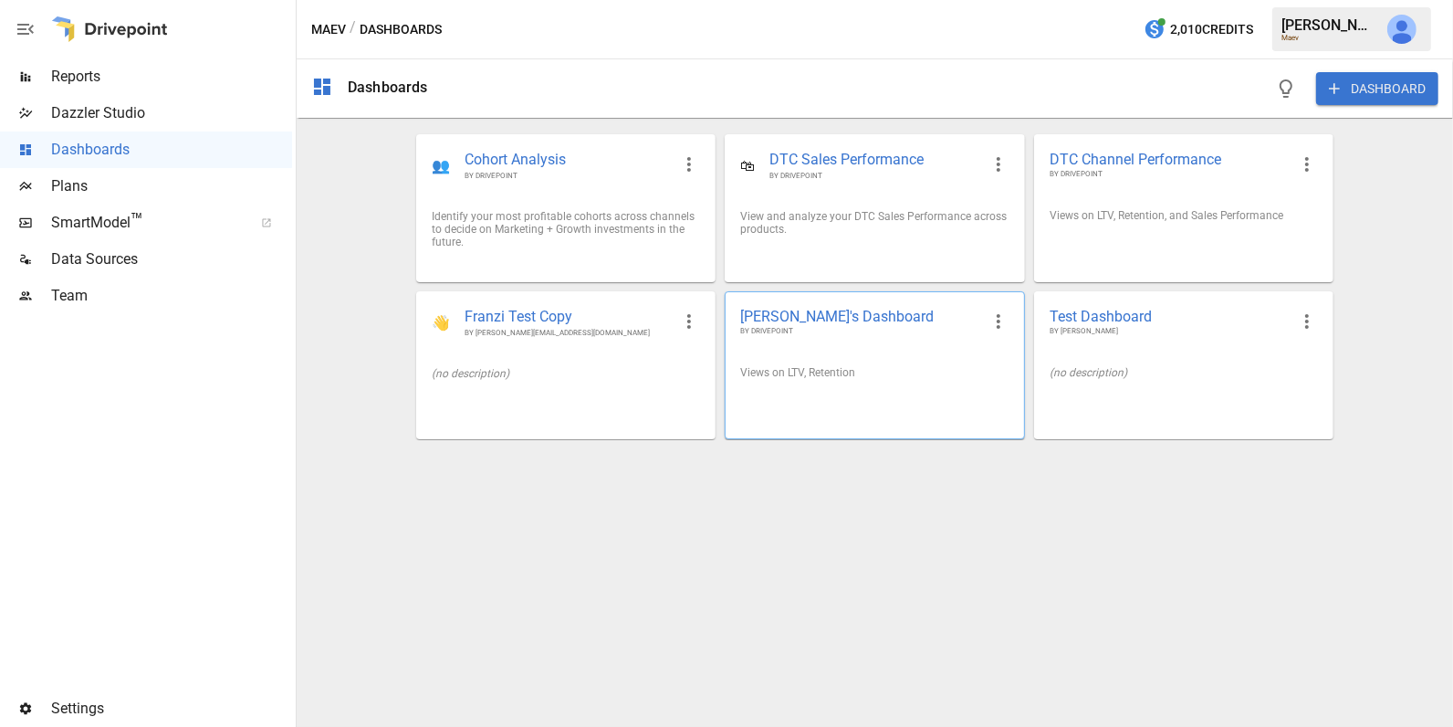
click at [920, 377] on div "Views on LTV, Retention" at bounding box center [874, 372] width 268 height 13
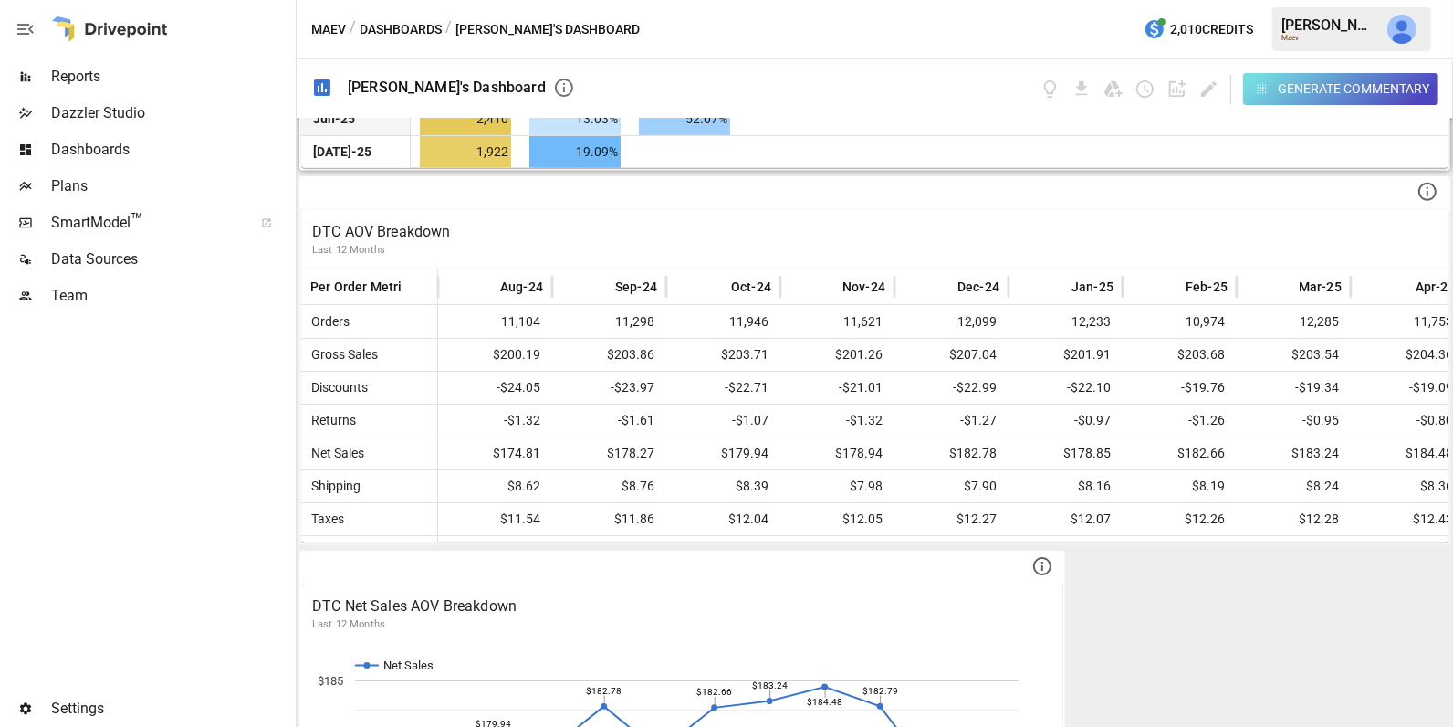
scroll to position [1462, 0]
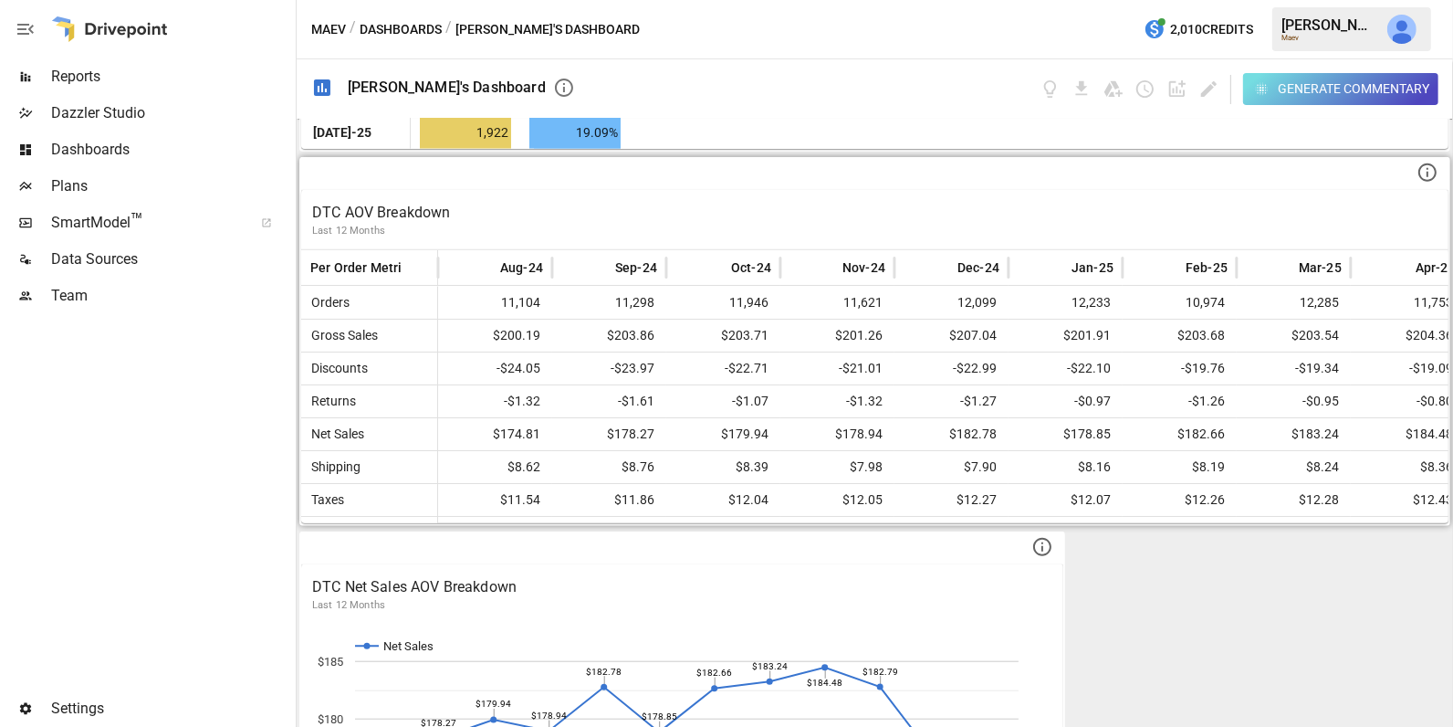
click at [459, 202] on p "DTC AOV Breakdown" at bounding box center [875, 213] width 1126 height 22
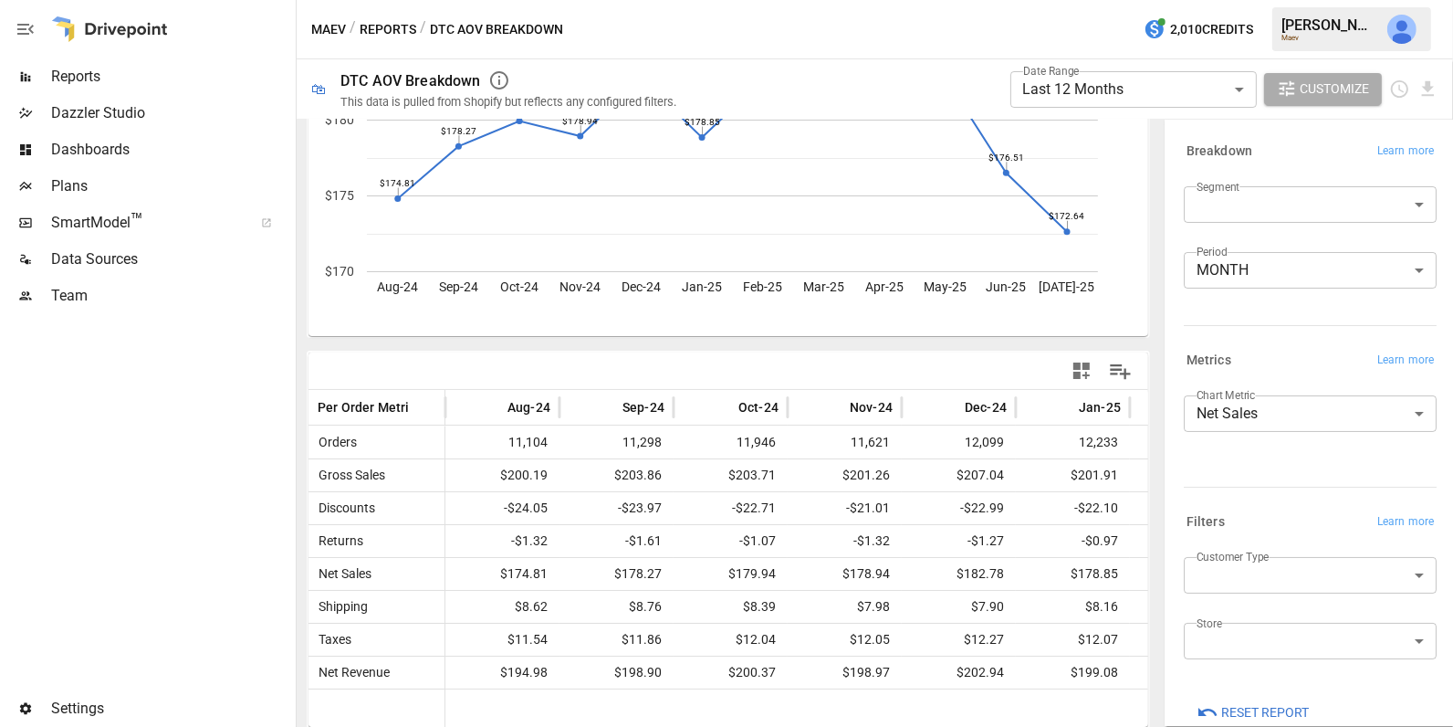
click at [152, 157] on span "Dashboards" at bounding box center [171, 150] width 241 height 22
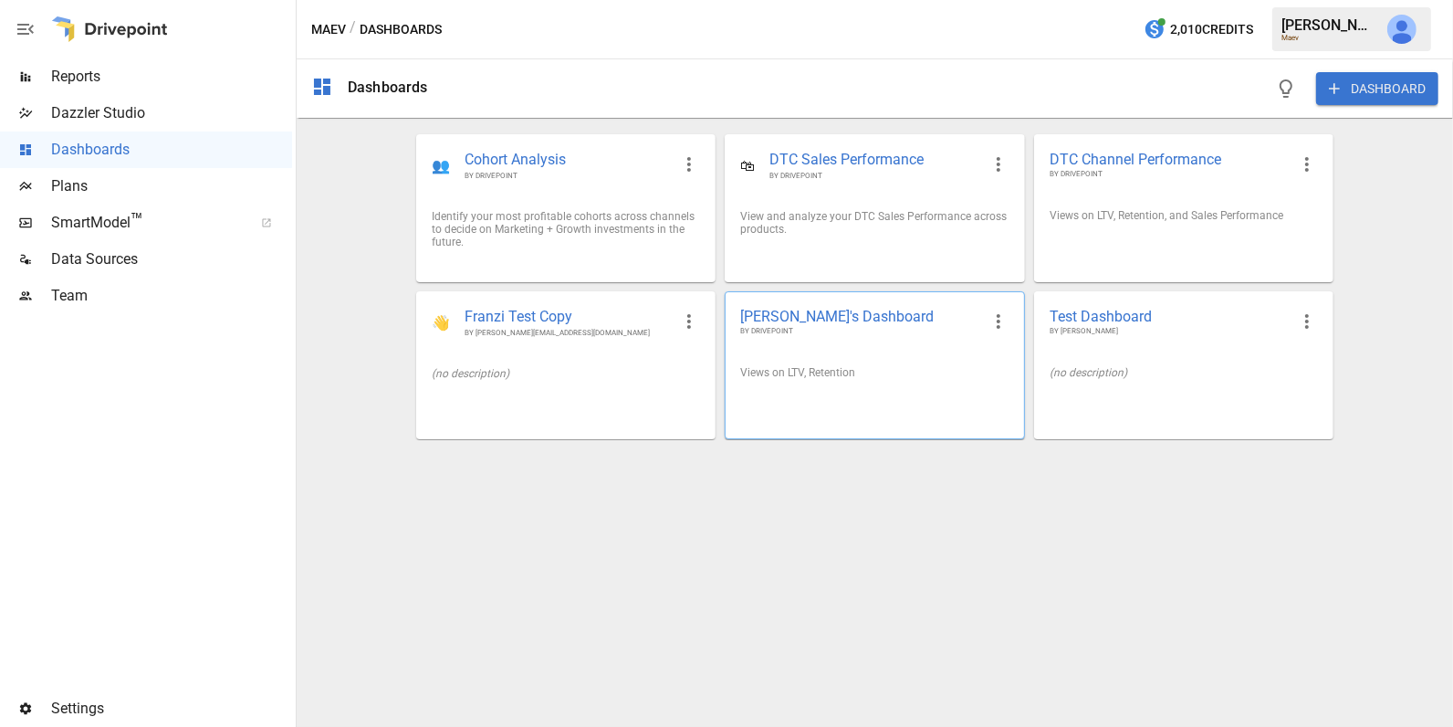
click at [894, 367] on div "Views on LTV, Retention" at bounding box center [874, 372] width 268 height 13
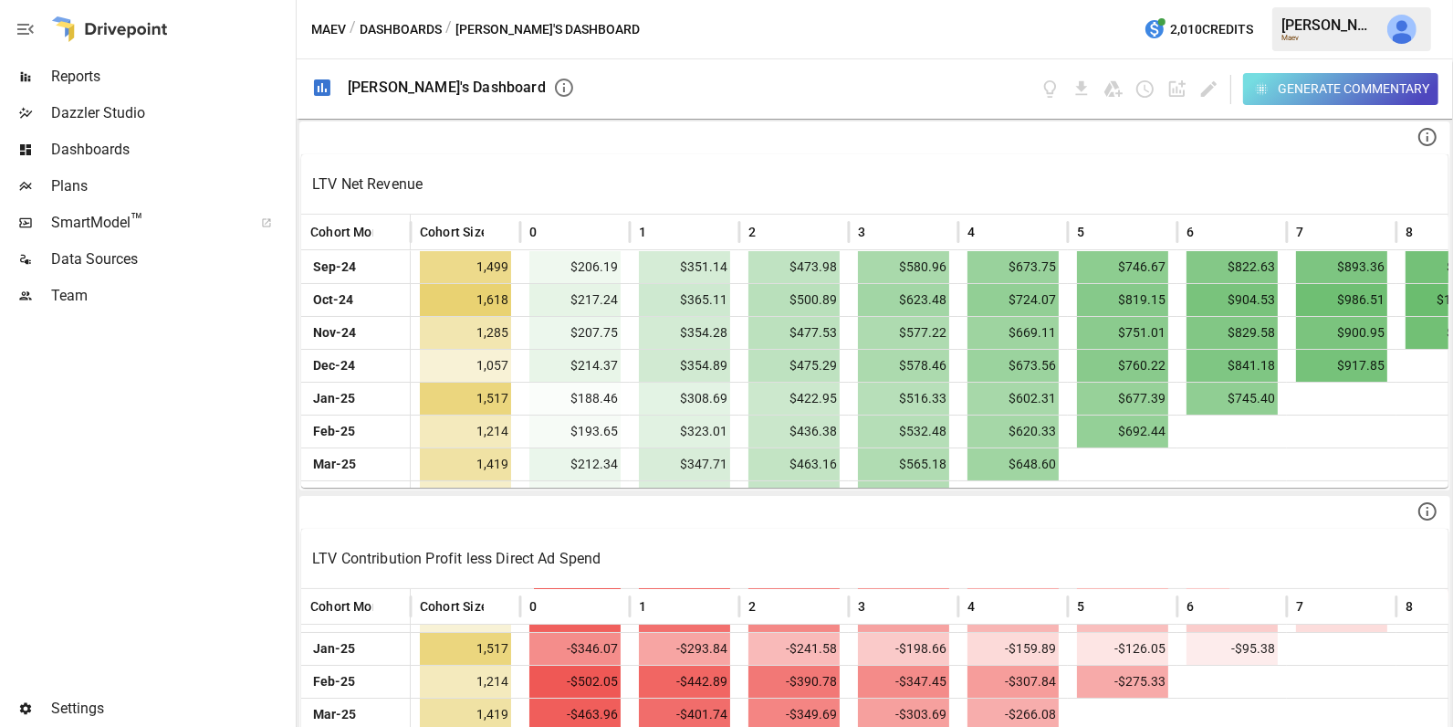
click at [144, 147] on span "Dashboards" at bounding box center [171, 150] width 241 height 22
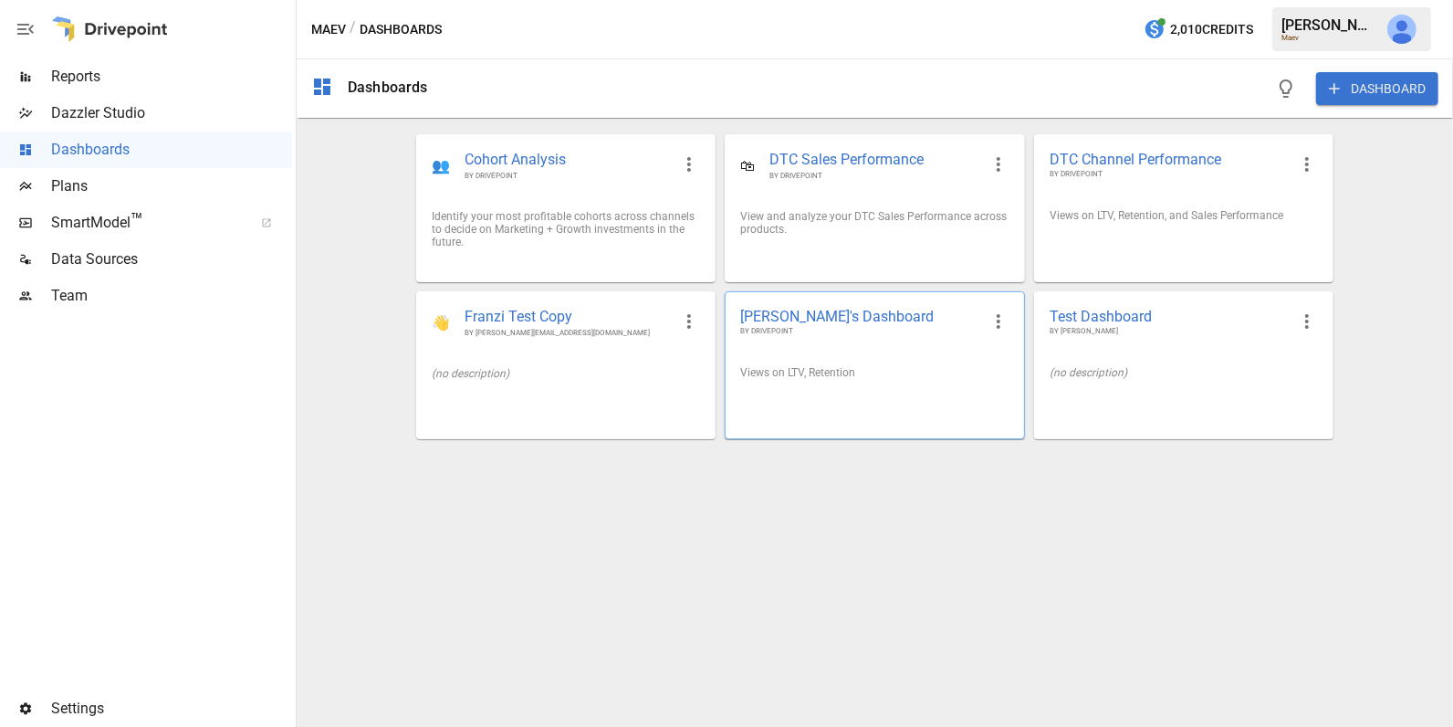
click at [906, 379] on div "Views on LTV, Retention" at bounding box center [875, 372] width 298 height 42
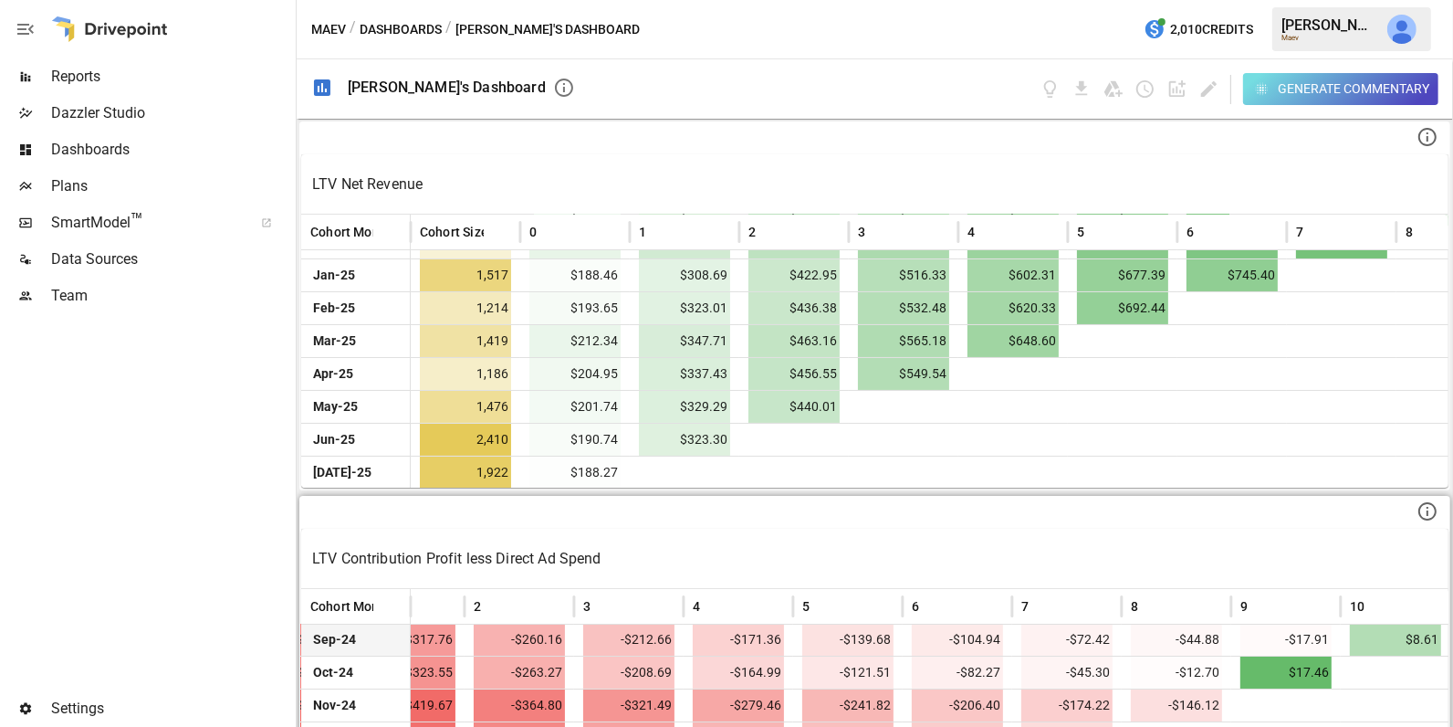
click at [206, 145] on span "Dashboards" at bounding box center [171, 150] width 241 height 22
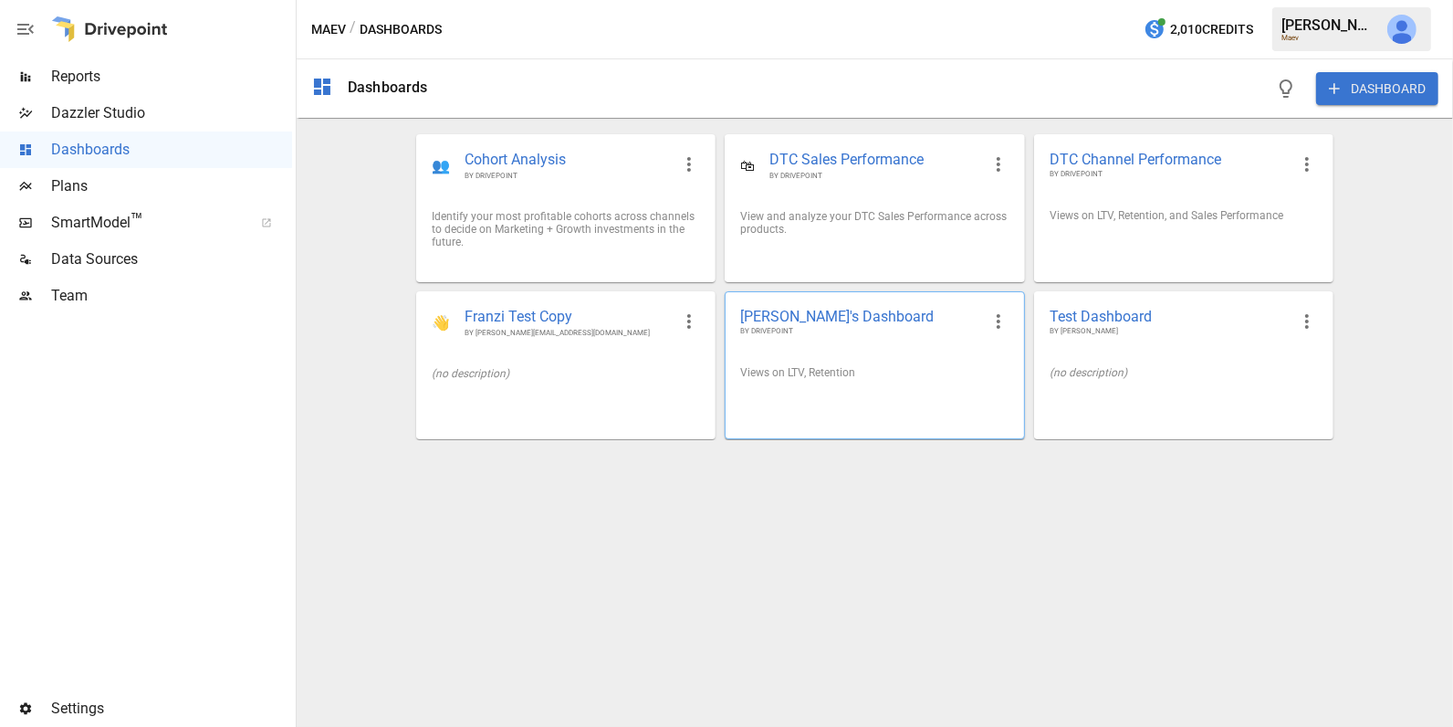
click at [851, 366] on div "Views on LTV, Retention" at bounding box center [874, 372] width 268 height 13
